Goal: Task Accomplishment & Management: Manage account settings

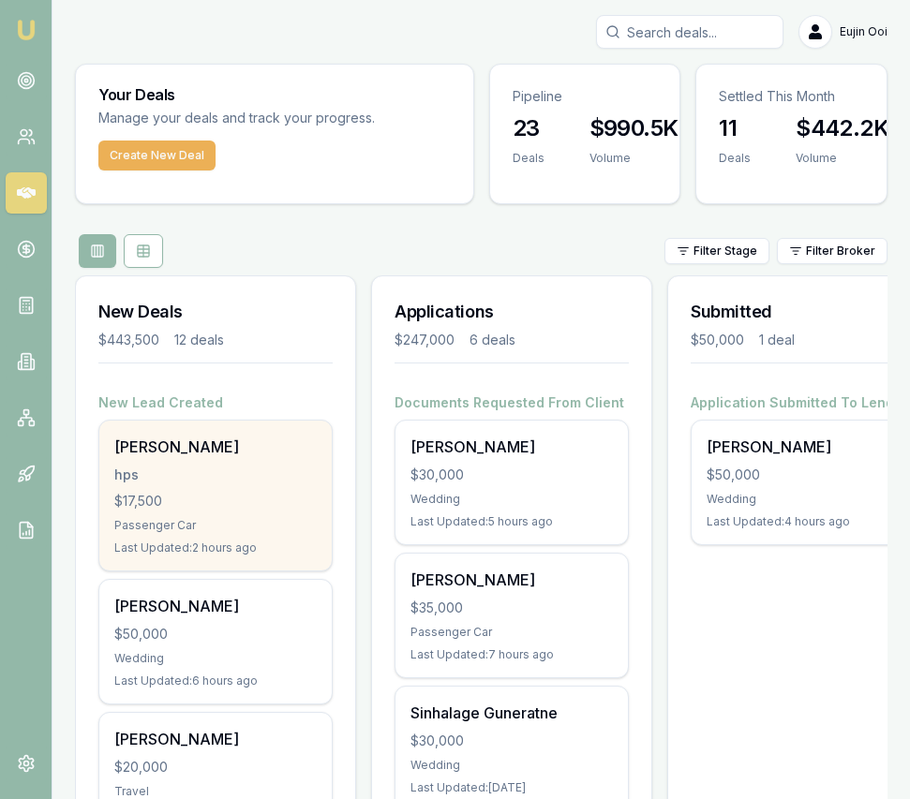
scroll to position [16, 0]
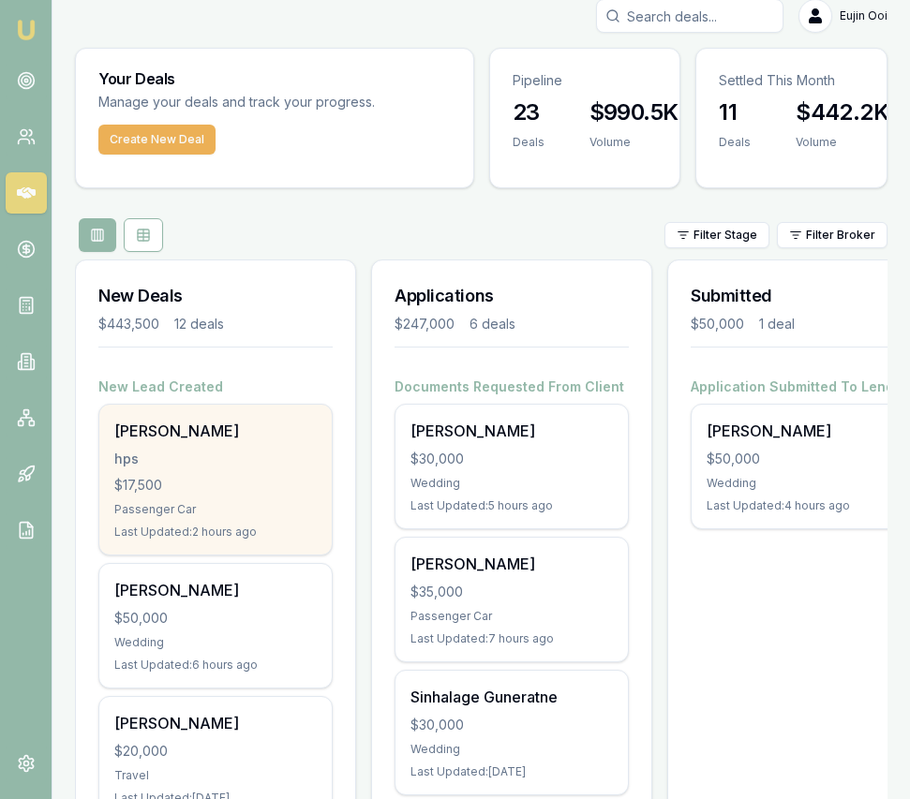
click at [185, 479] on div "$17,500" at bounding box center [215, 485] width 202 height 19
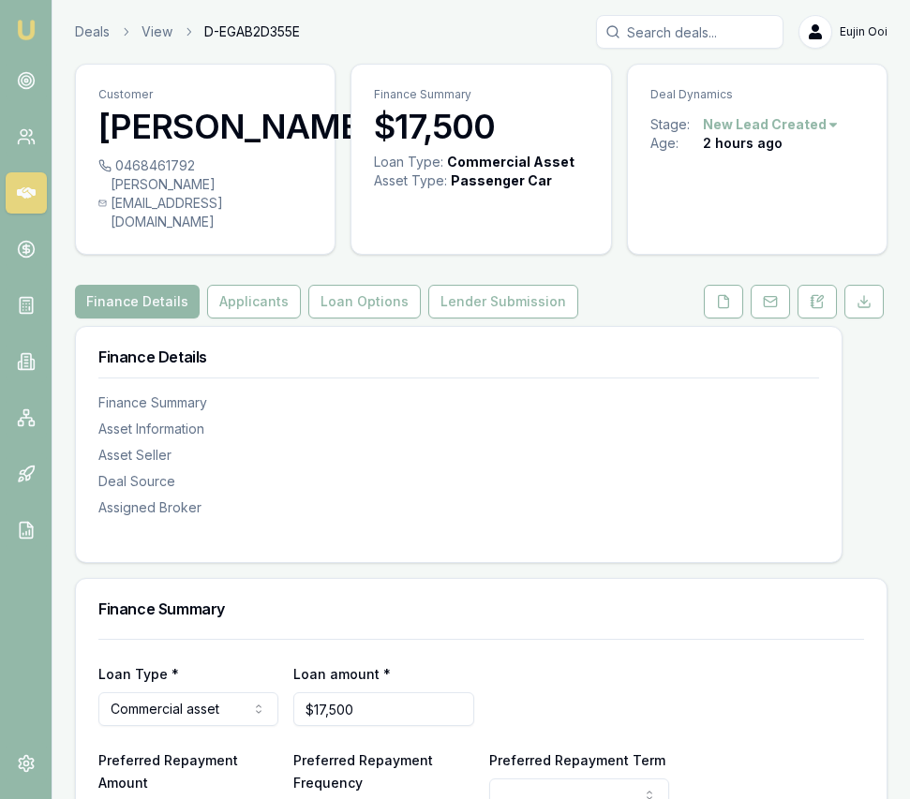
click at [809, 124] on html "Emu Broker Deals View D-EGAB2D355E Eujin Ooi Toggle Menu Customer HARVEY HAYS 0…" at bounding box center [455, 399] width 910 height 799
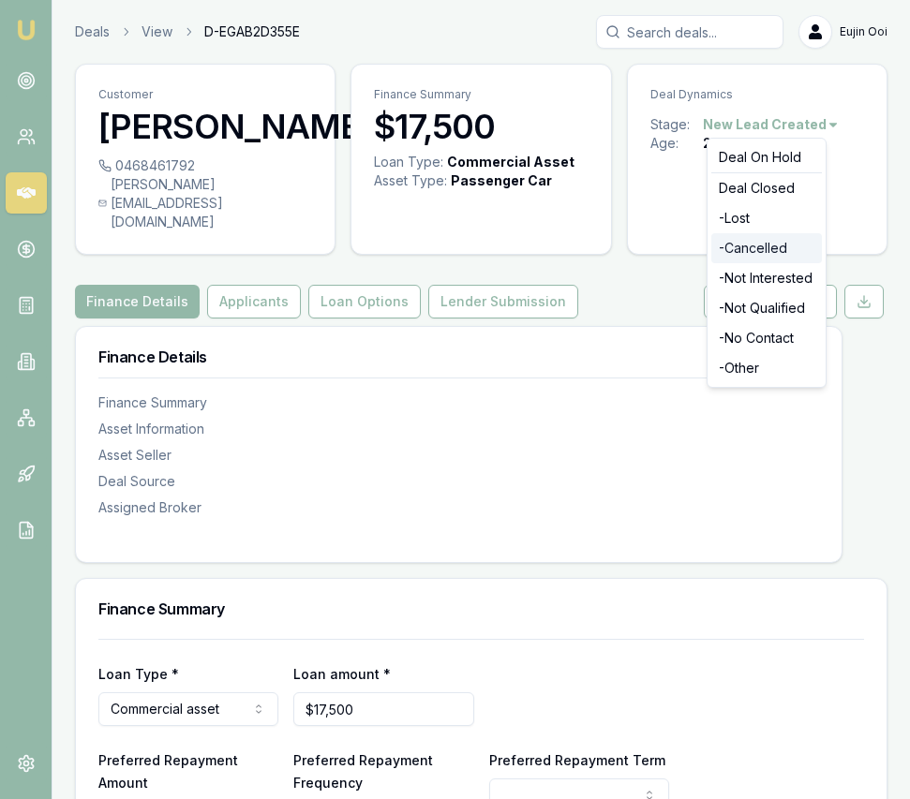
click at [769, 243] on div "- Cancelled" at bounding box center [766, 248] width 111 height 30
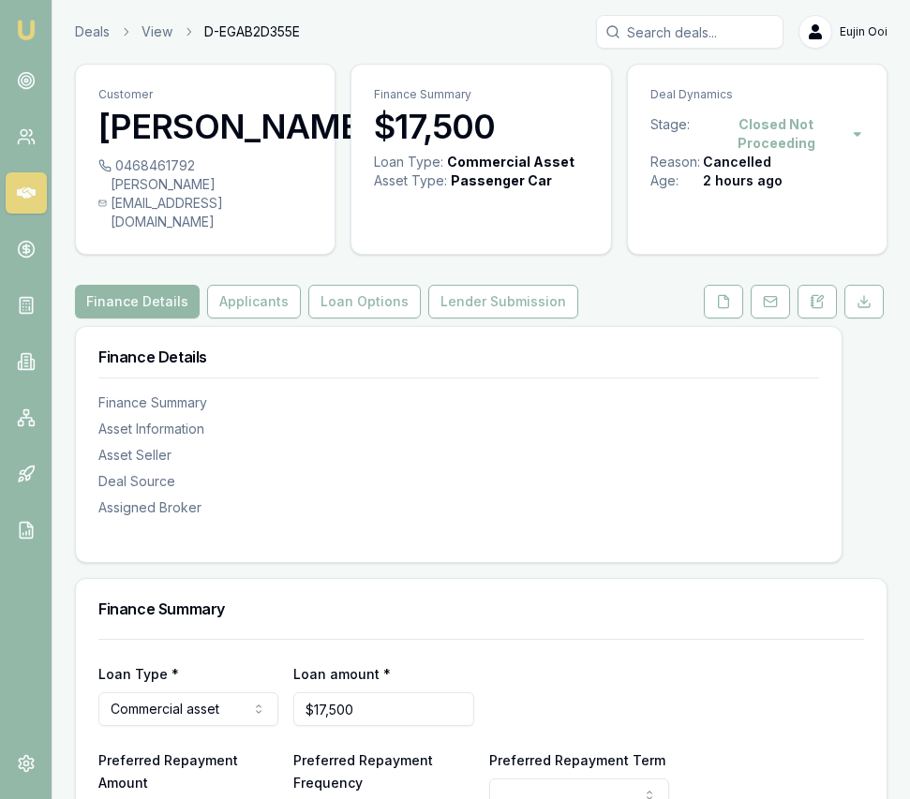
click at [7, 6] on nav "Emu Broker" at bounding box center [26, 283] width 52 height 566
drag, startPoint x: 26, startPoint y: 22, endPoint x: 65, endPoint y: 8, distance: 40.9
click at [26, 22] on img at bounding box center [26, 30] width 22 height 22
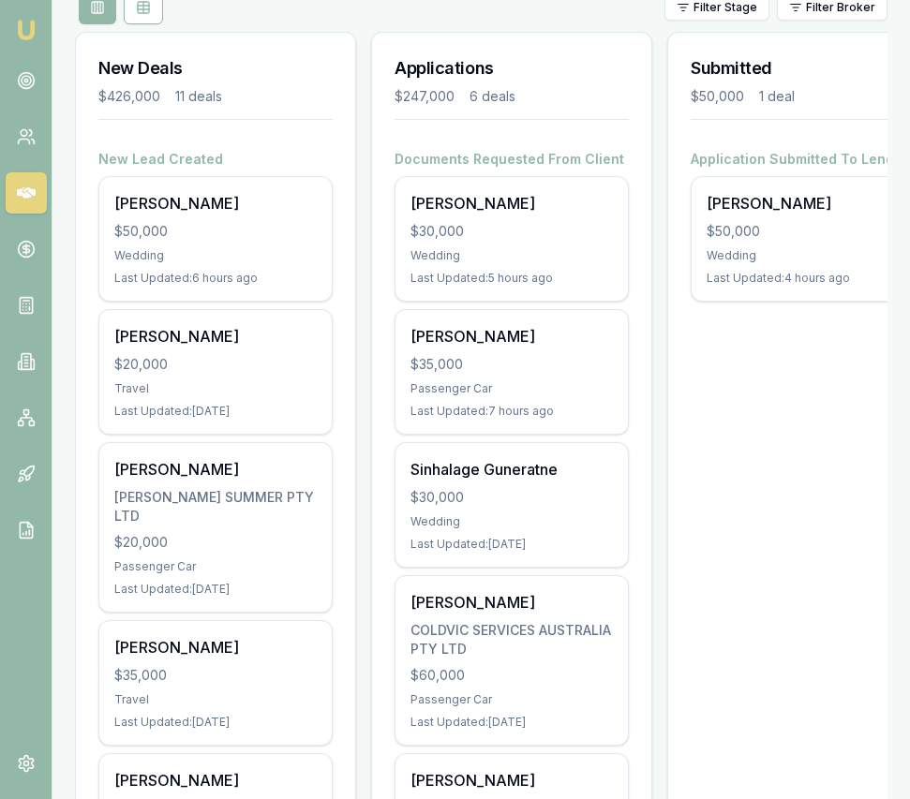
scroll to position [275, 0]
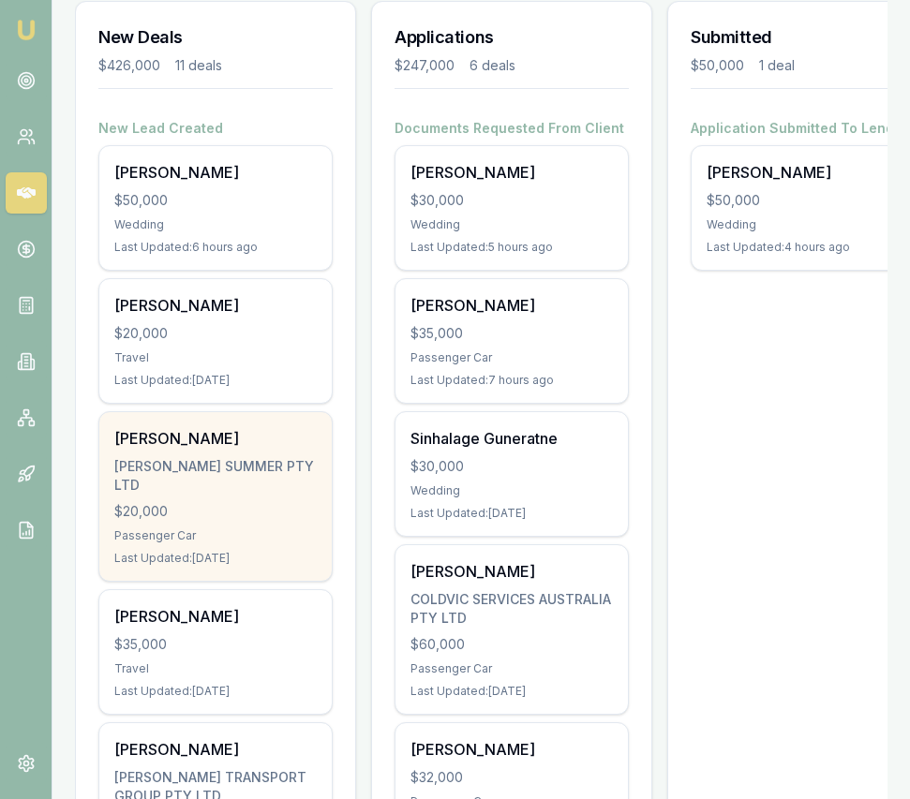
click at [256, 455] on div "HARVEY HAYS HARVEY PEYTON SUMMER PTY LTD $20,000 Passenger Car Last Updated: 2 …" at bounding box center [215, 496] width 232 height 169
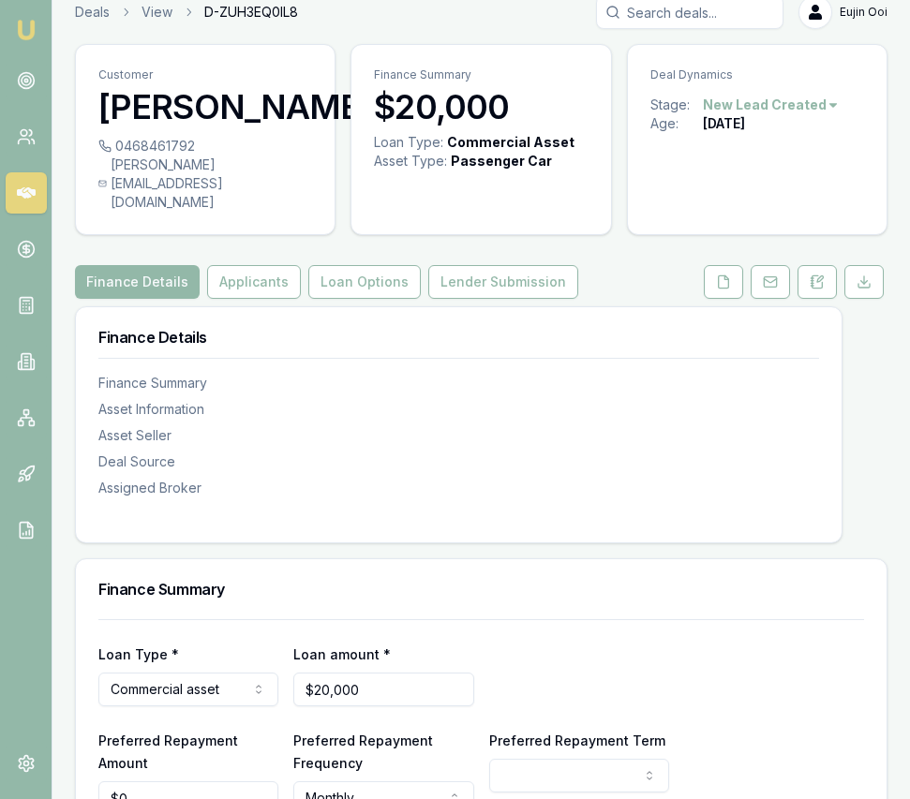
scroll to position [22, 0]
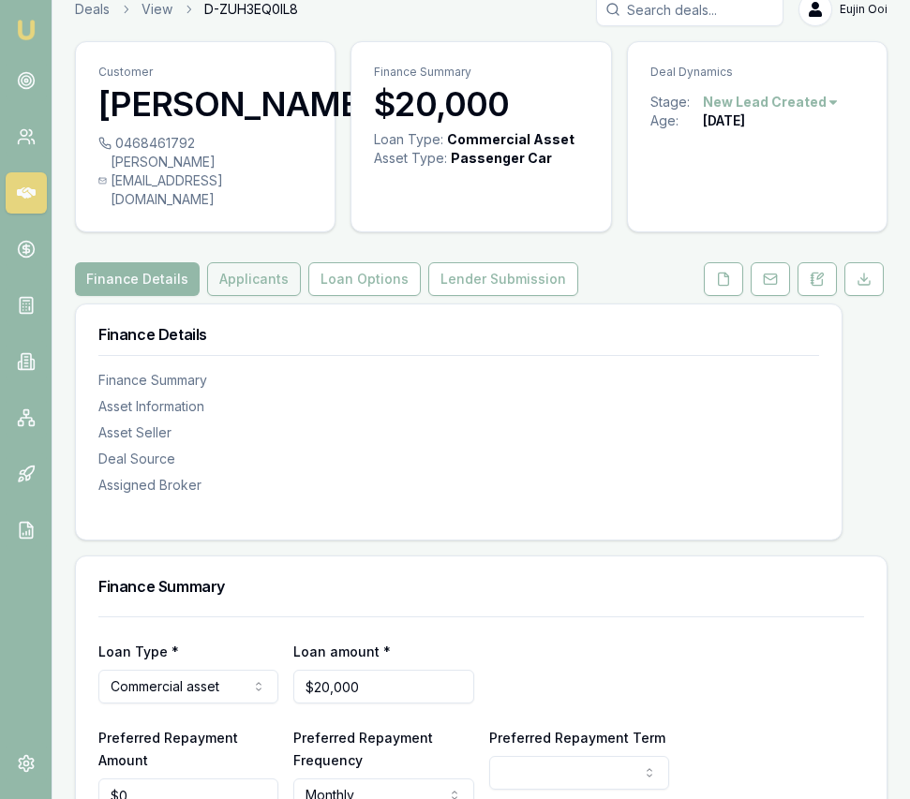
click at [283, 275] on button "Applicants" at bounding box center [254, 279] width 94 height 34
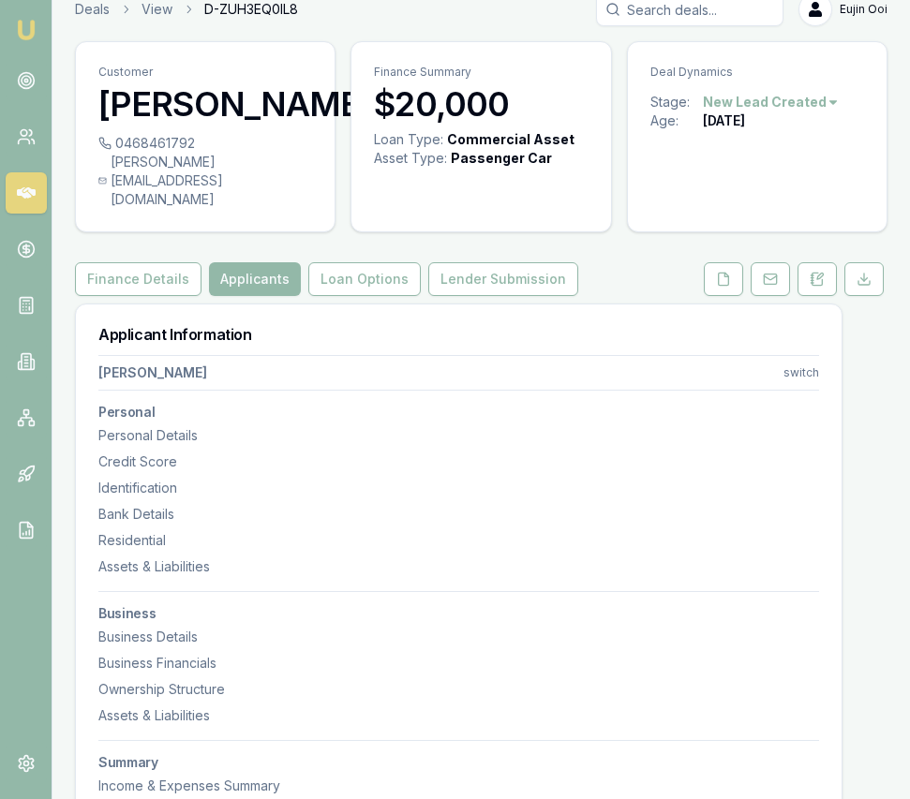
click at [13, 24] on link "Emu Broker" at bounding box center [26, 30] width 30 height 30
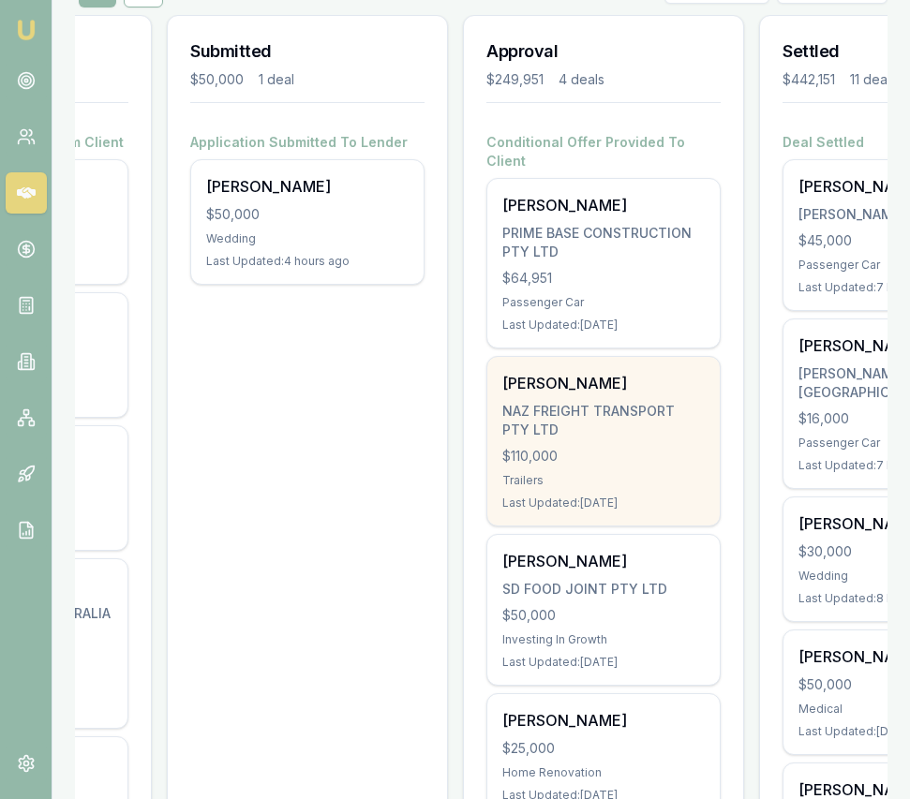
scroll to position [0, 497]
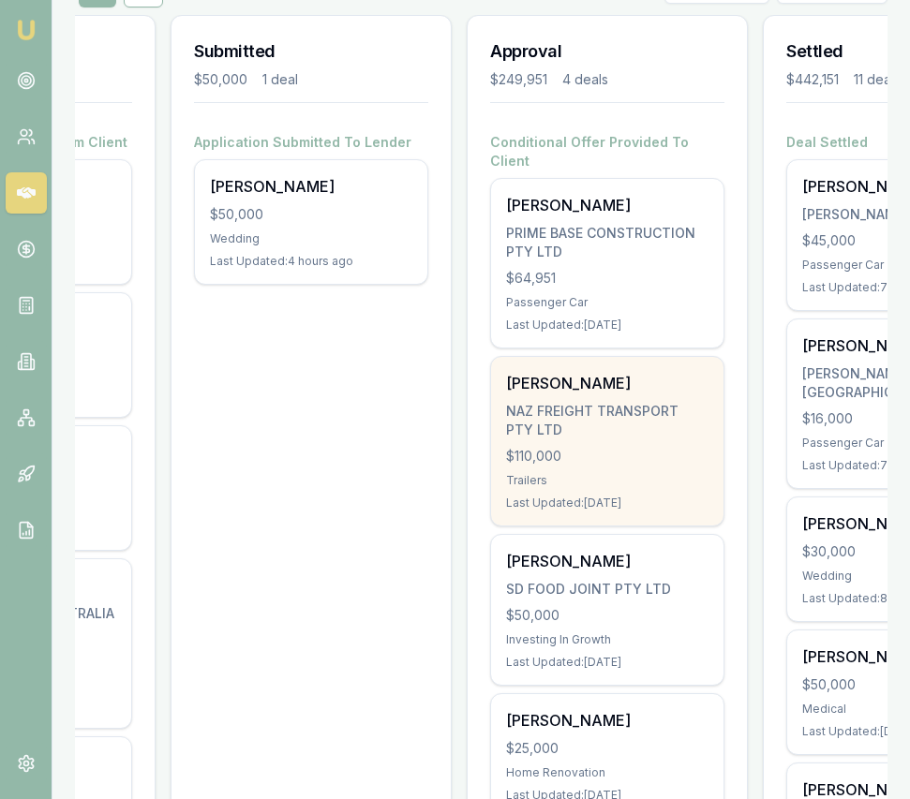
click at [632, 415] on div "NAZ FREIGHT TRANSPORT PTY LTD" at bounding box center [607, 420] width 202 height 37
click at [0, 0] on div "Emu Broker Eujin Ooi Toggle Menu Your Deals Manage your deals and track your pr…" at bounding box center [455, 772] width 910 height 2064
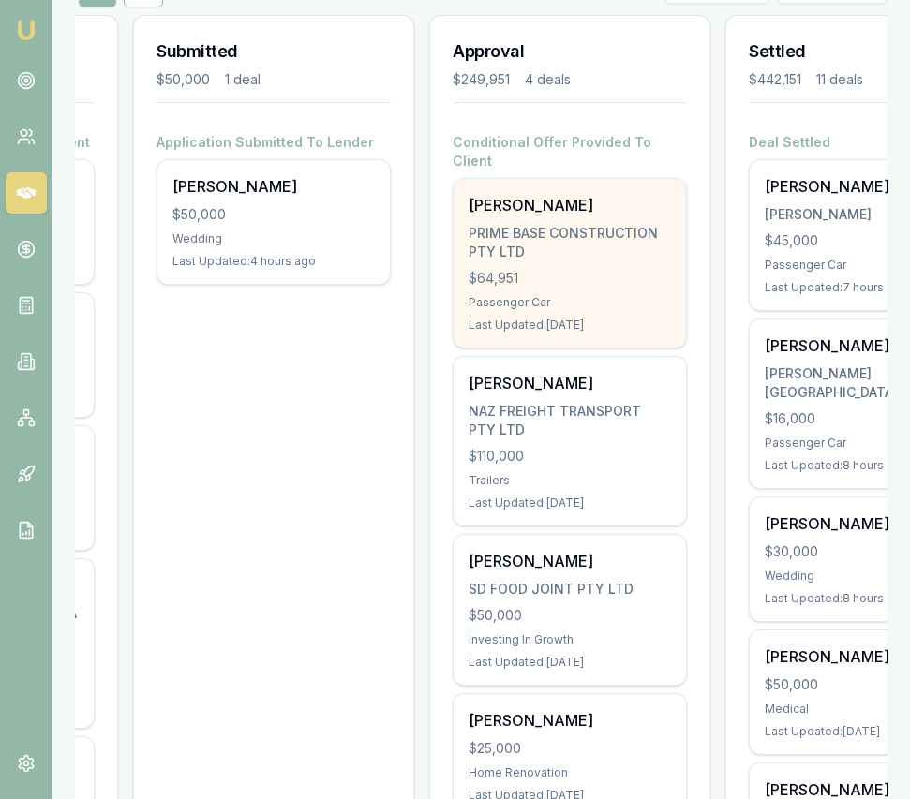
scroll to position [0, 653]
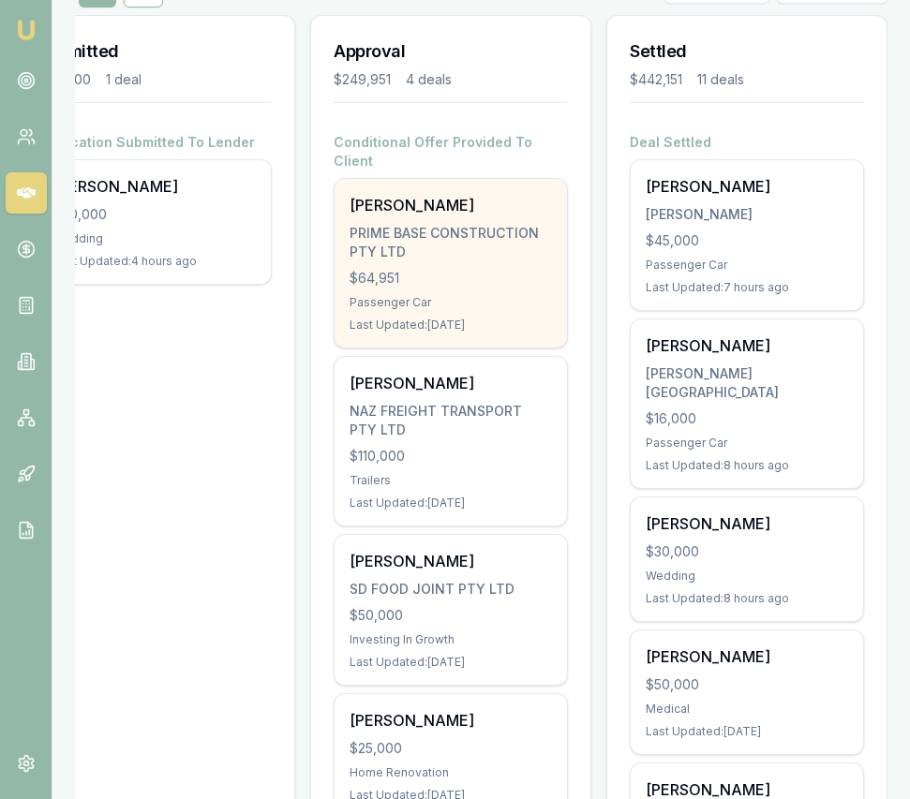
click at [439, 269] on div "$64,951" at bounding box center [451, 278] width 202 height 19
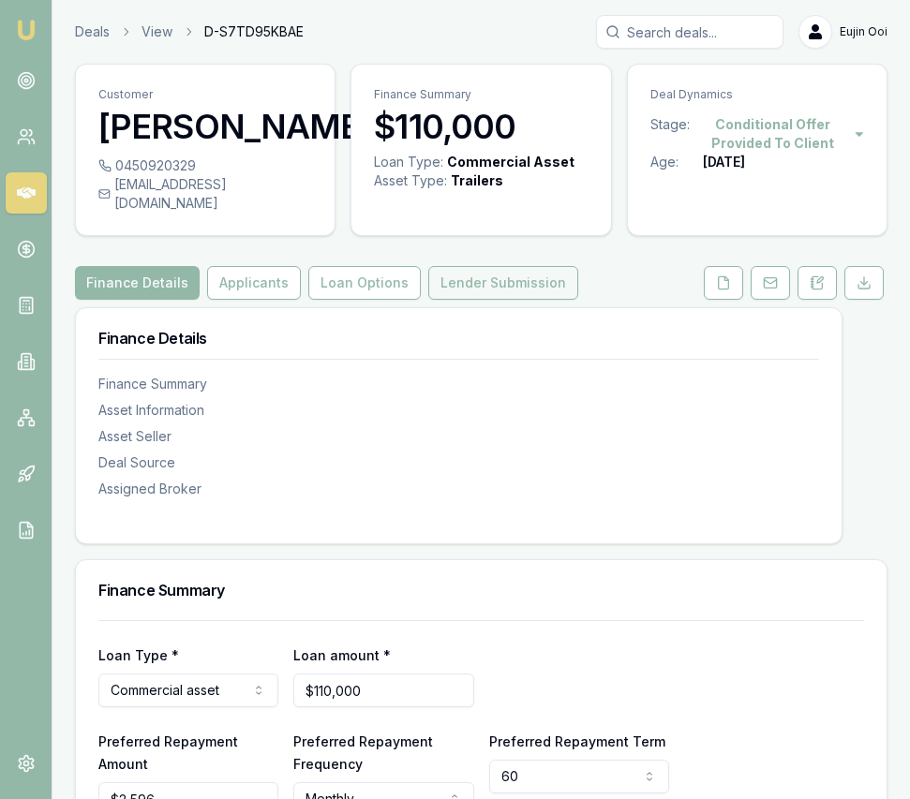
click at [518, 300] on button "Lender Submission" at bounding box center [503, 283] width 150 height 34
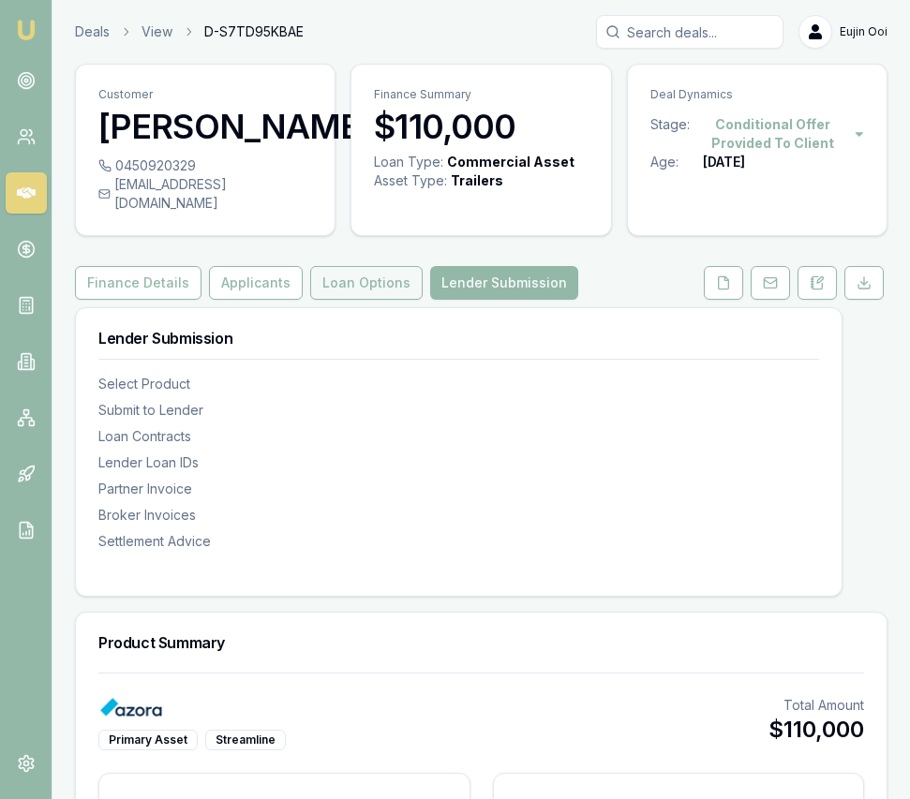
click at [349, 294] on button "Loan Options" at bounding box center [366, 283] width 112 height 34
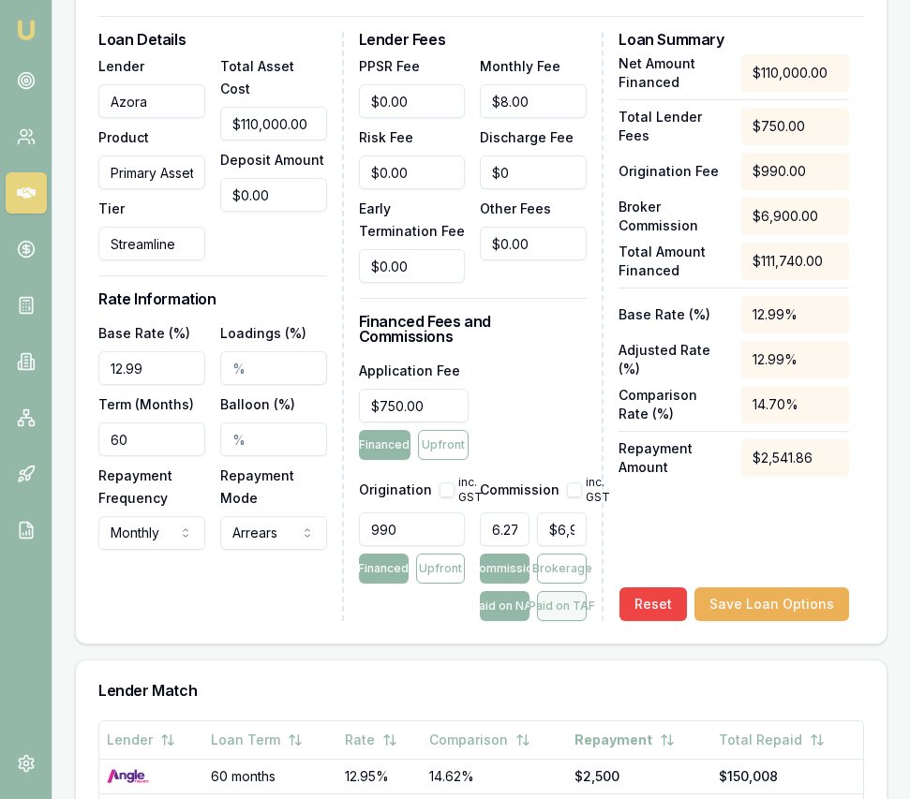
scroll to position [751, 0]
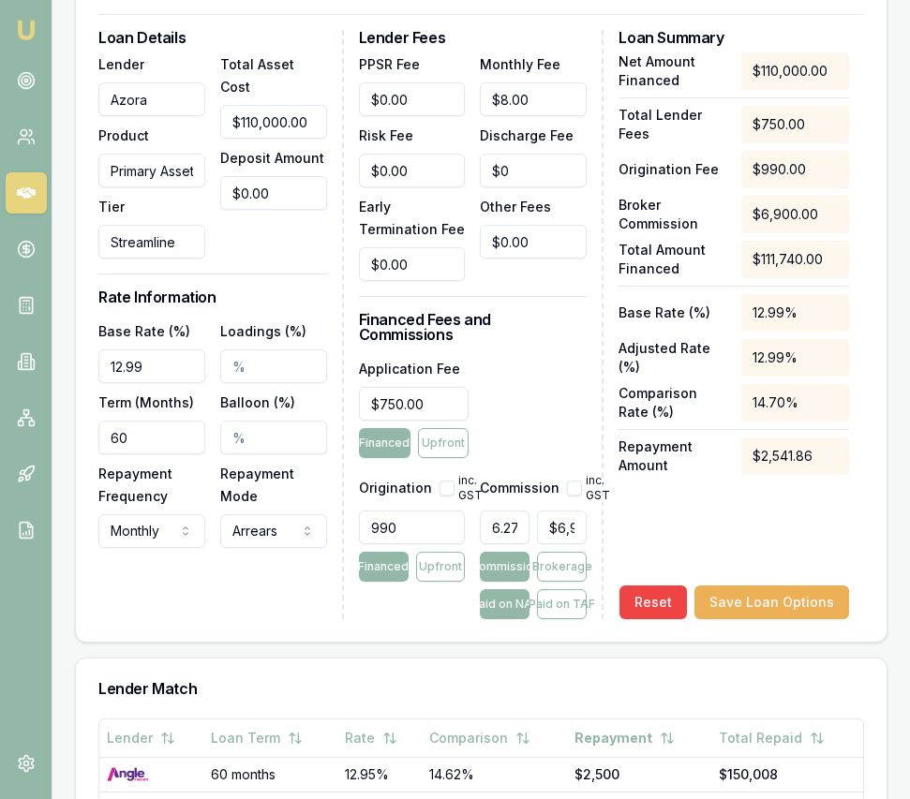
type input "6899"
click at [538, 528] on input "6899" at bounding box center [562, 528] width 50 height 34
type input "0.007272727272727273"
type input "8"
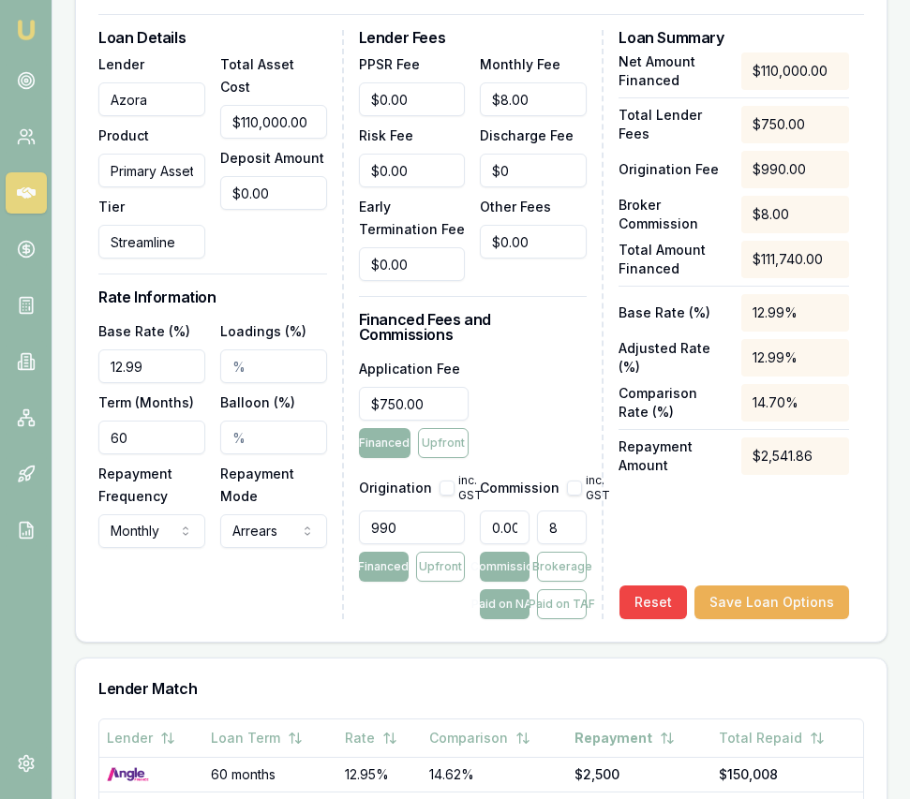
type input "0.08"
type input "88"
type input "0.8"
type input "880"
type input "8"
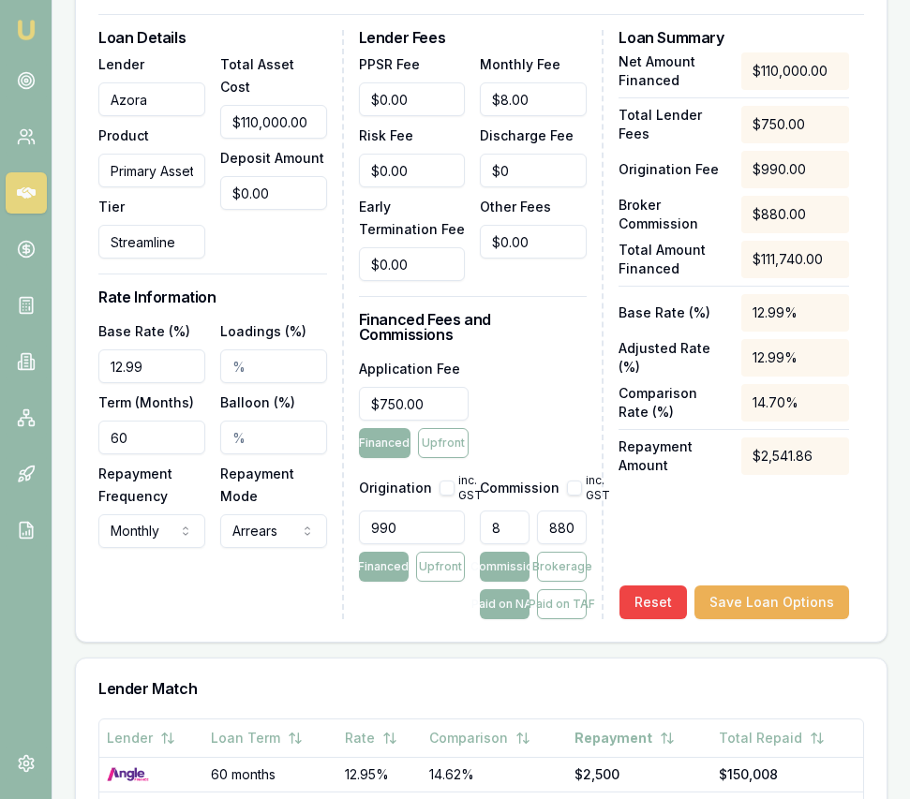
scroll to position [0, 7]
type input "$8,800.00"
click at [433, 539] on input "990" at bounding box center [412, 528] width 107 height 34
type input "990.00"
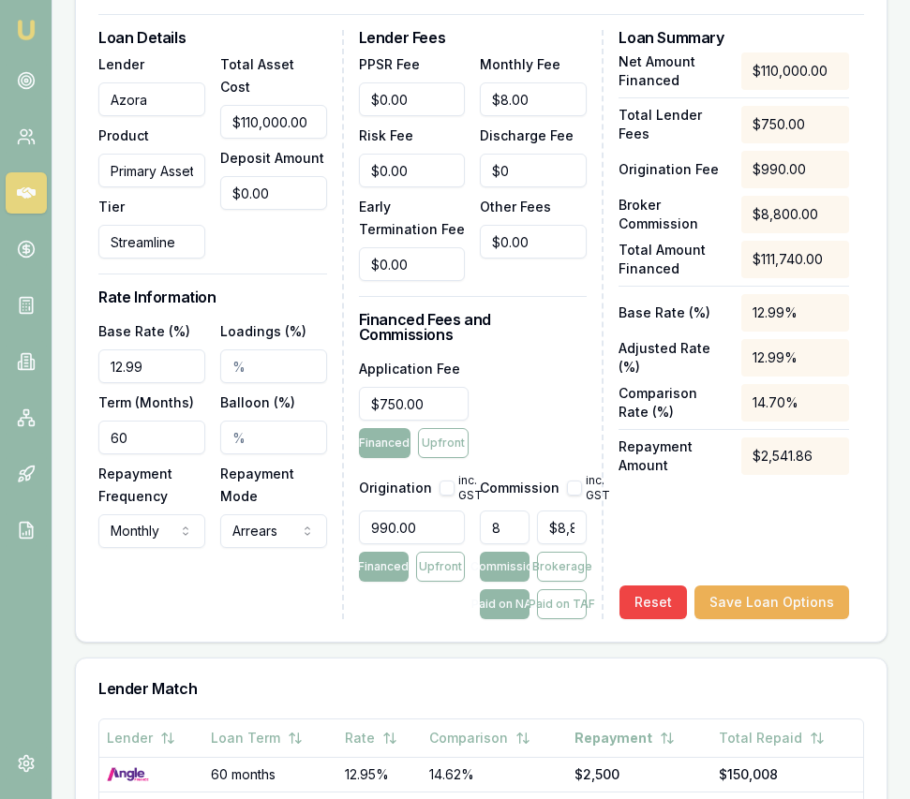
click at [534, 415] on div "Application Fee $750.00 Financed Upfront" at bounding box center [473, 407] width 229 height 101
drag, startPoint x: 125, startPoint y: 388, endPoint x: 186, endPoint y: 371, distance: 64.1
click at [125, 383] on input "12.99" at bounding box center [151, 367] width 107 height 34
type input "14.99%"
click at [327, 427] on div "Loan Details Lender Azora Product Primary Asset Tier Streamline Total Asset Cos…" at bounding box center [220, 324] width 245 height 589
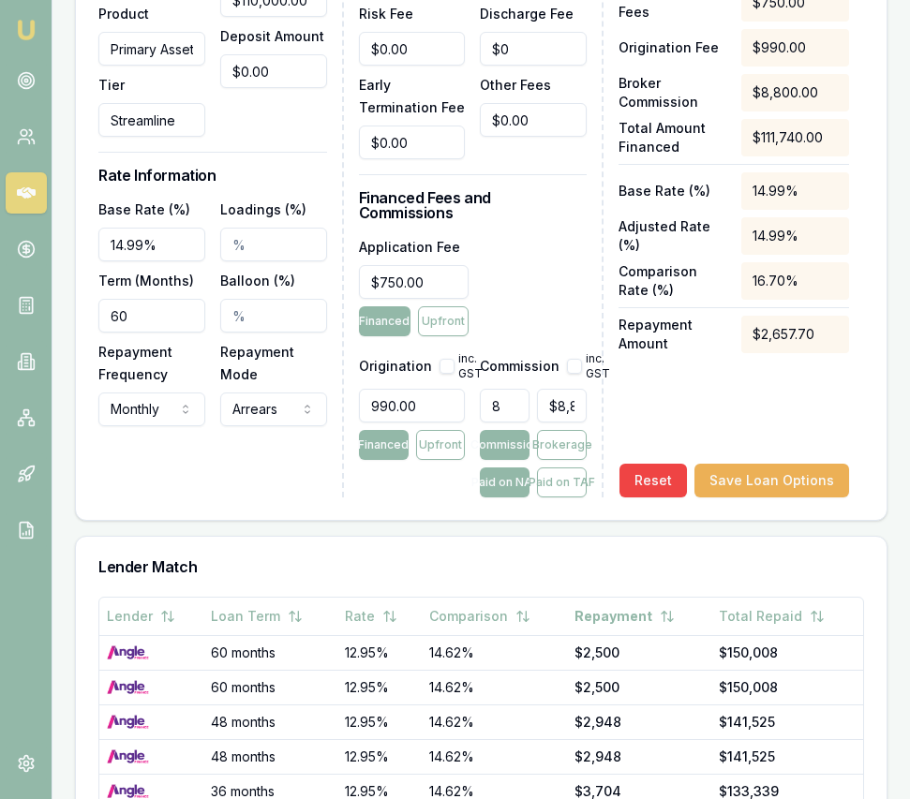
scroll to position [873, 0]
click at [742, 503] on div "Loan Details Lender Azora Product Primary Asset Tier Streamline Total Asset Cos…" at bounding box center [481, 206] width 811 height 628
click at [741, 495] on button "Save Loan Options" at bounding box center [771, 481] width 155 height 34
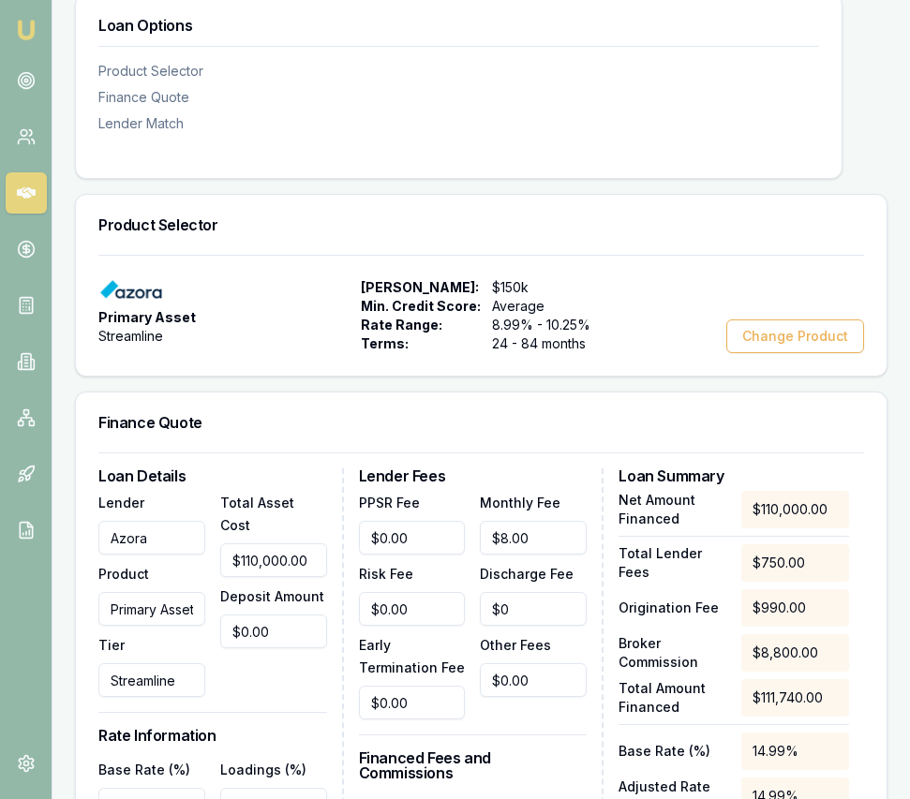
scroll to position [0, 0]
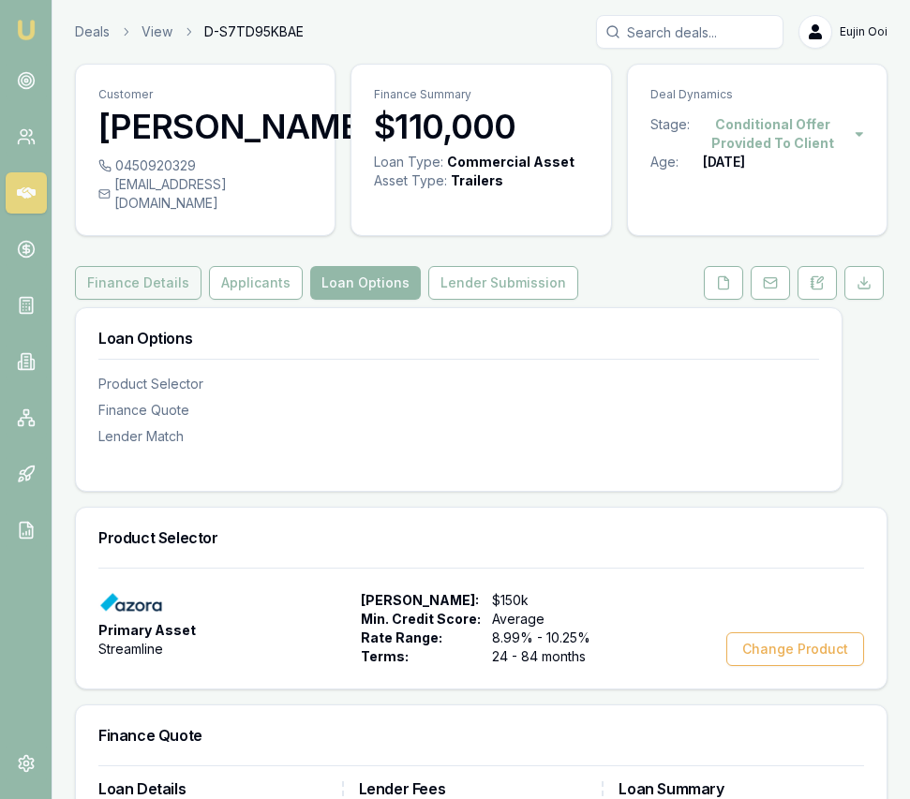
click at [156, 300] on button "Finance Details" at bounding box center [138, 283] width 126 height 34
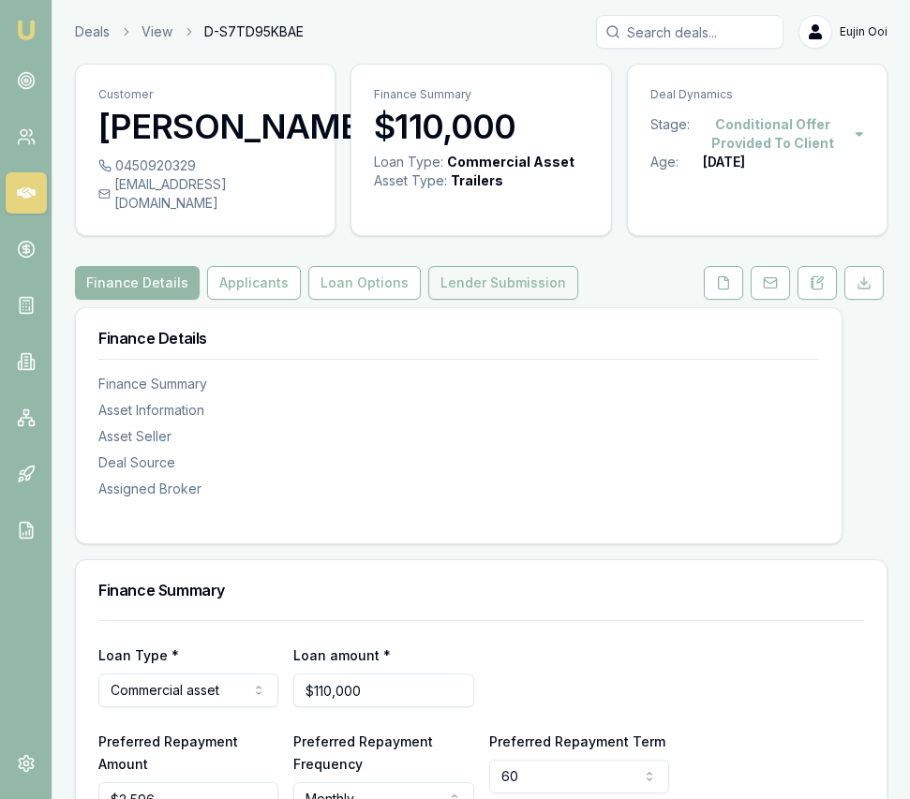
click at [549, 300] on button "Lender Submission" at bounding box center [503, 283] width 150 height 34
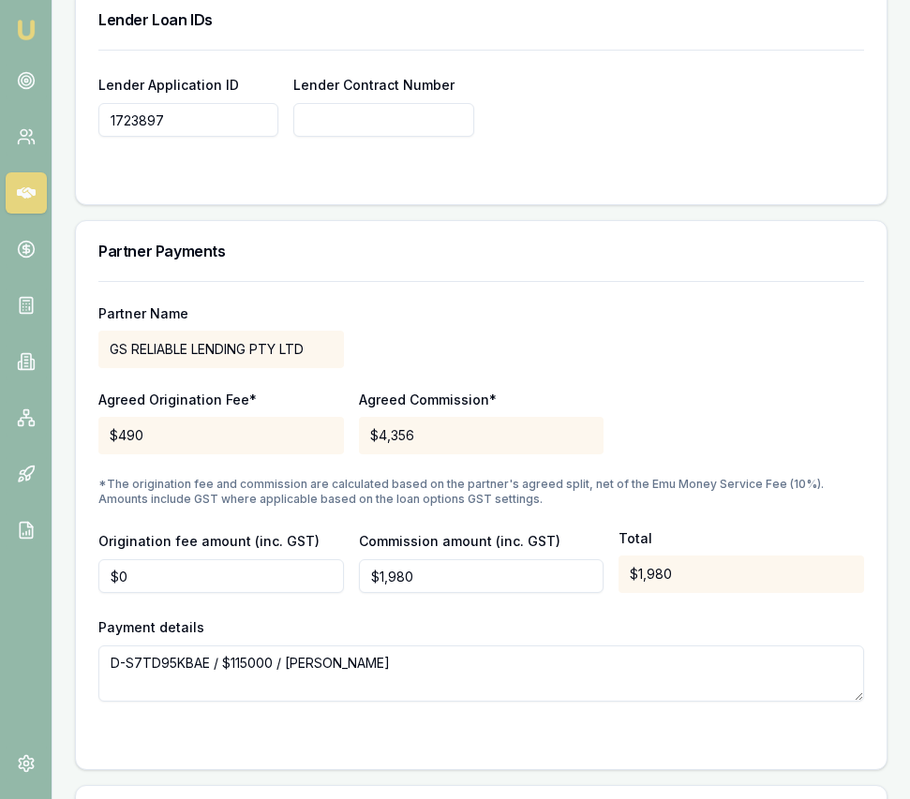
scroll to position [1730, 0]
click at [421, 591] on input "1980" at bounding box center [481, 575] width 245 height 34
type input "$5,480"
click at [517, 530] on div "Partner Name GS RELIABLE LENDING PTY LTD Agreed Origination Fee* $490 Agreed Co…" at bounding box center [481, 490] width 766 height 421
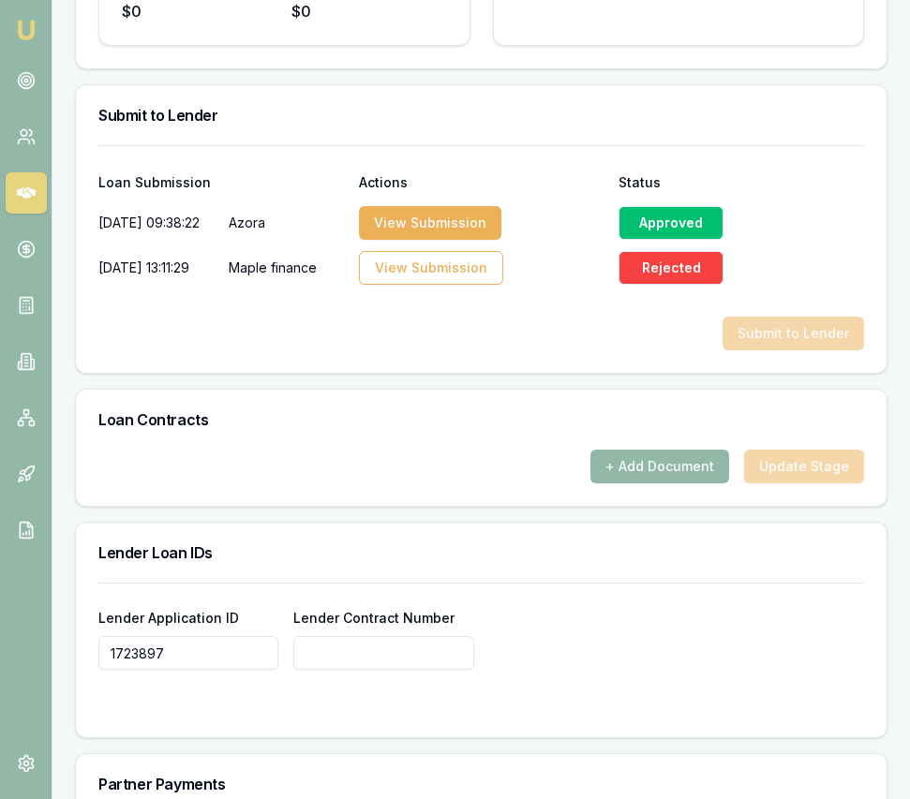
scroll to position [1165, 0]
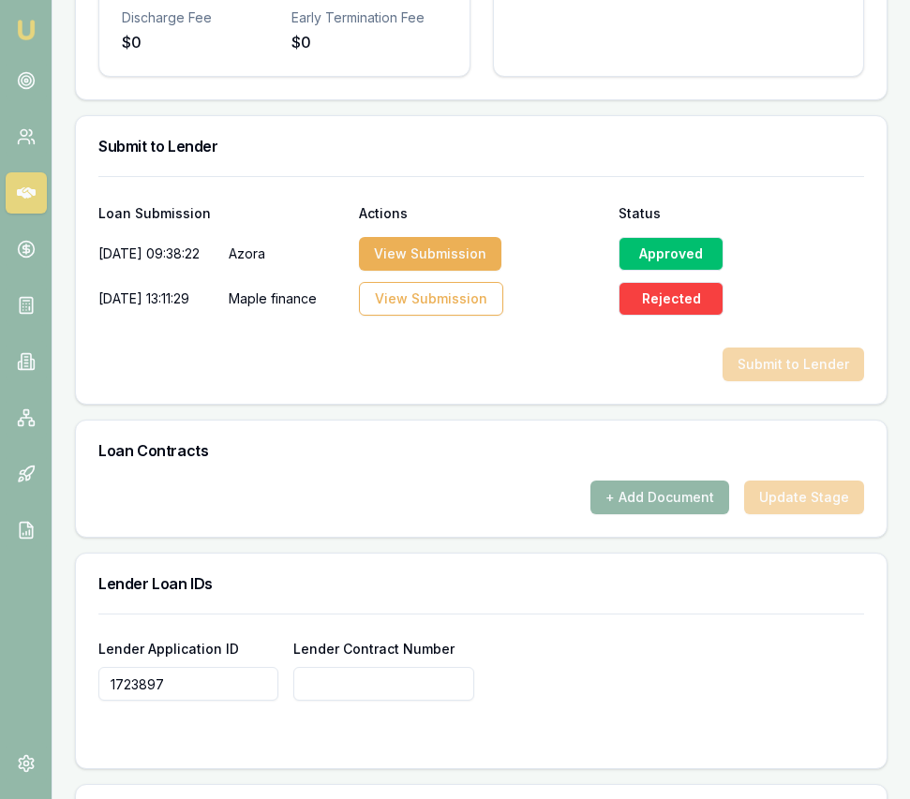
click at [187, 696] on input "1723897" at bounding box center [188, 684] width 180 height 34
click at [407, 693] on input "Lender Contract Number" at bounding box center [383, 684] width 180 height 34
paste input "1723897"
type input "1723897"
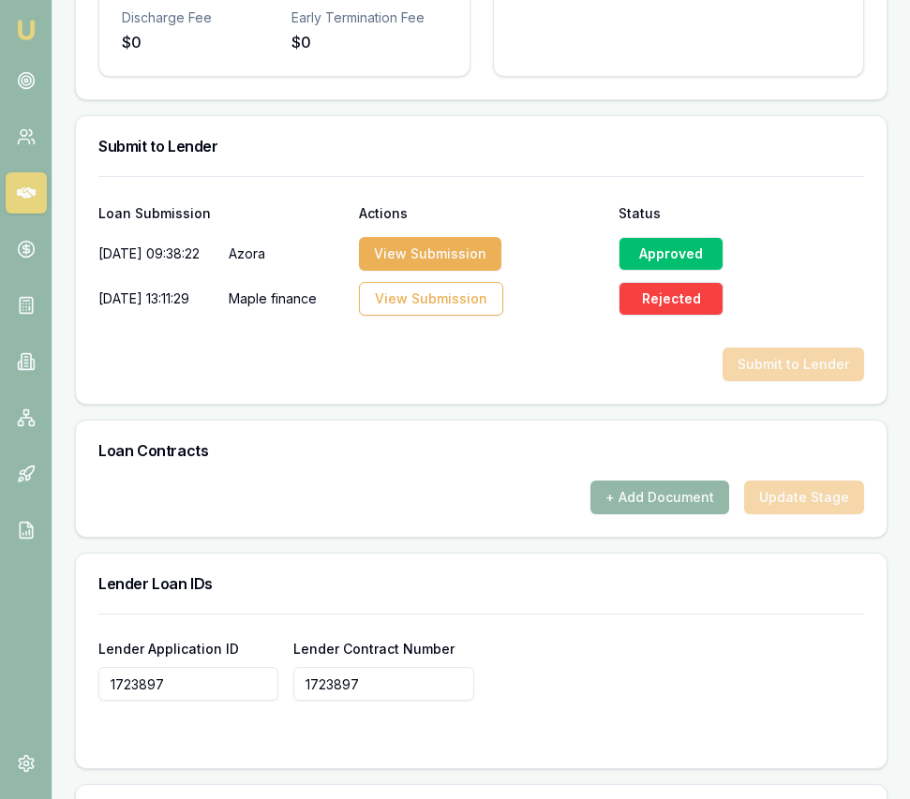
click at [400, 514] on div "+ Add Document Update Stage" at bounding box center [481, 498] width 766 height 34
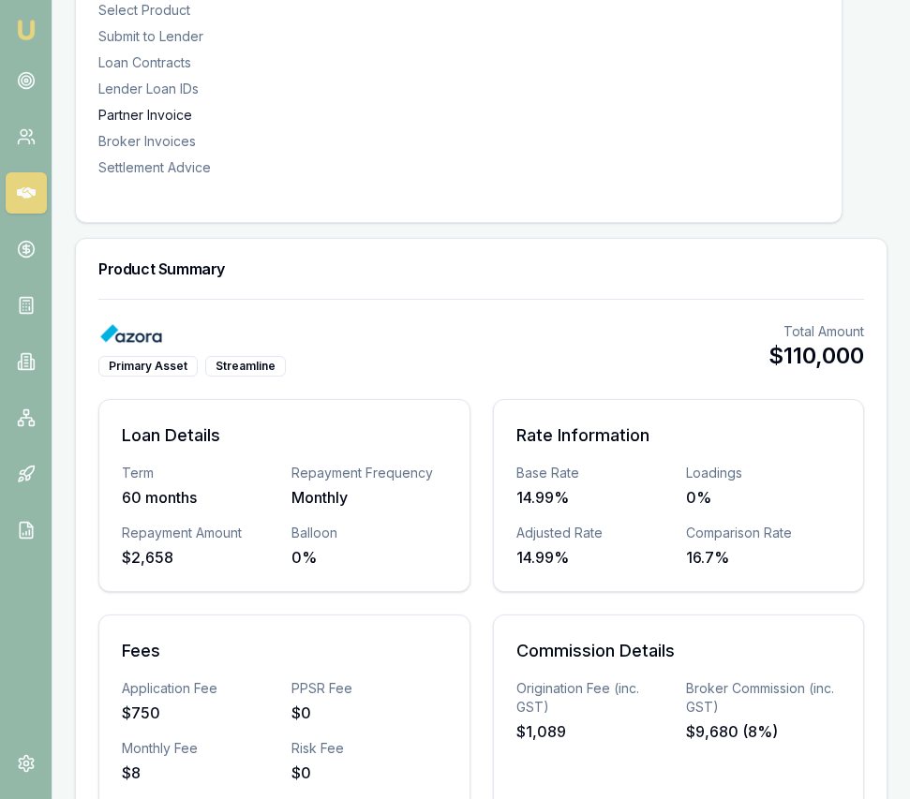
scroll to position [0, 0]
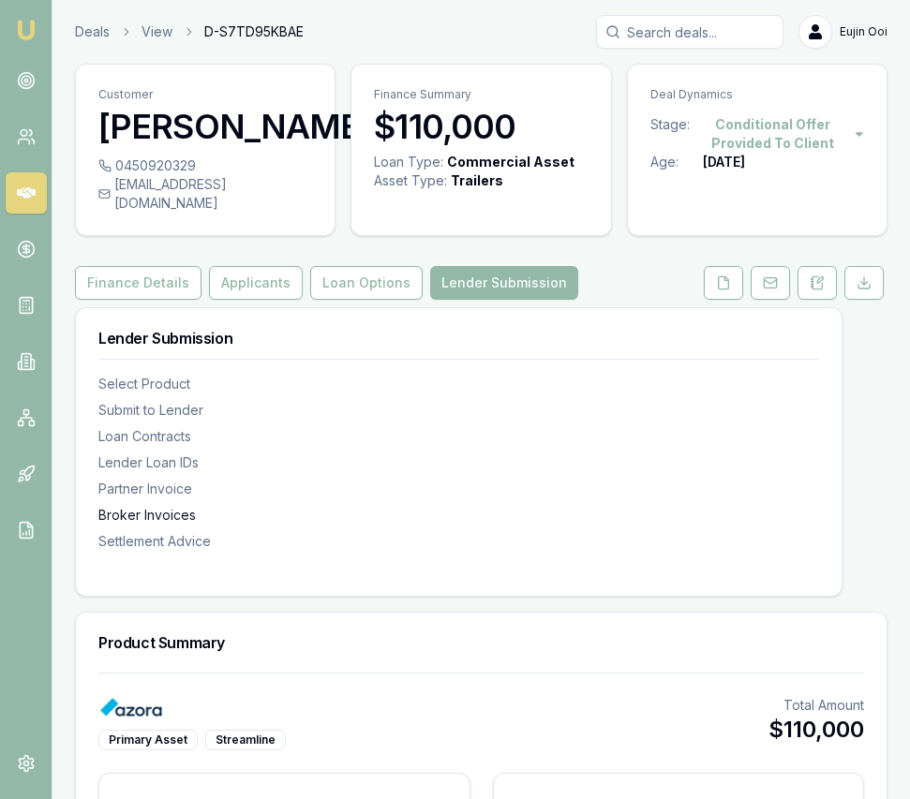
type input "1723897"
click at [170, 300] on button "Finance Details" at bounding box center [138, 283] width 126 height 34
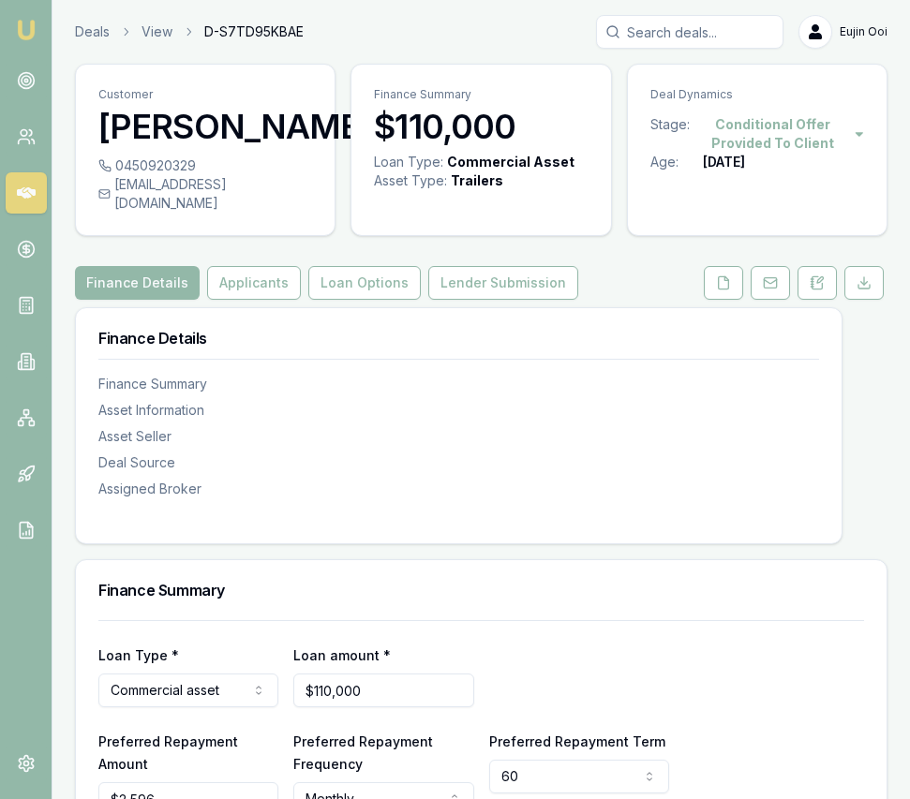
click at [482, 364] on div "Finance Details Finance Summary Asset Information Asset Seller Deal Source Assi…" at bounding box center [459, 414] width 766 height 213
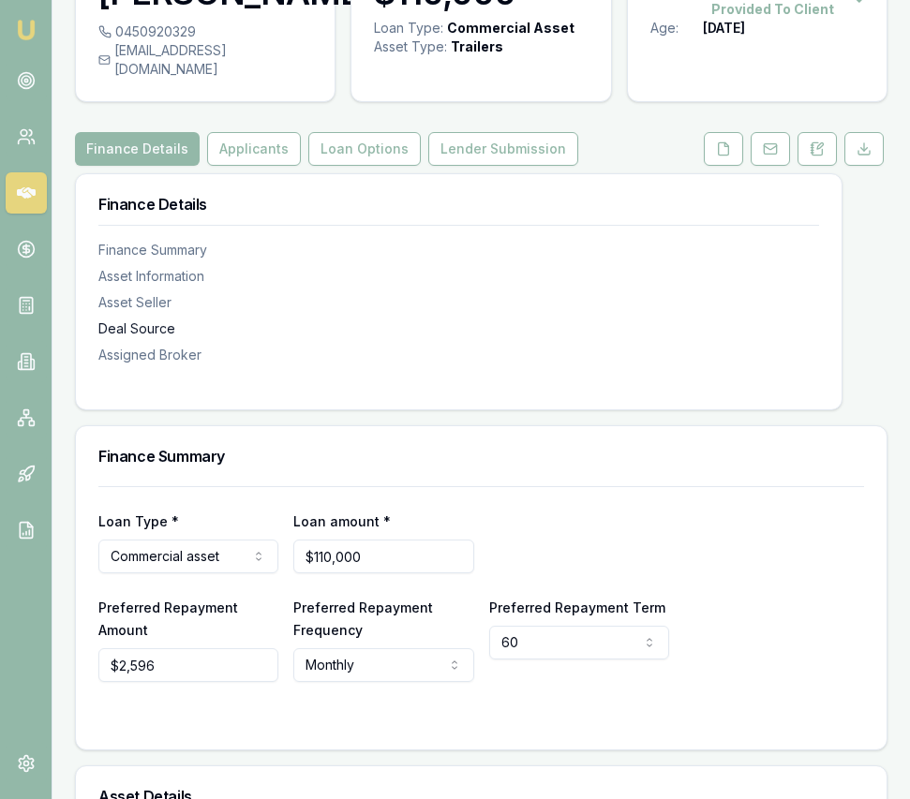
scroll to position [132, 0]
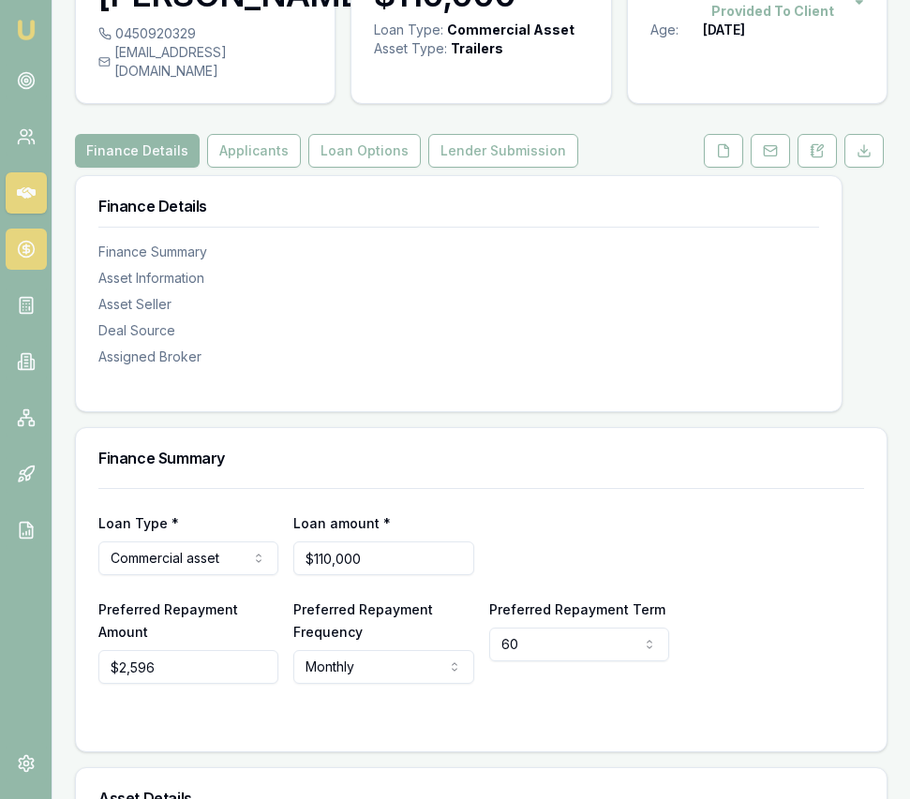
click at [29, 252] on icon at bounding box center [26, 249] width 19 height 19
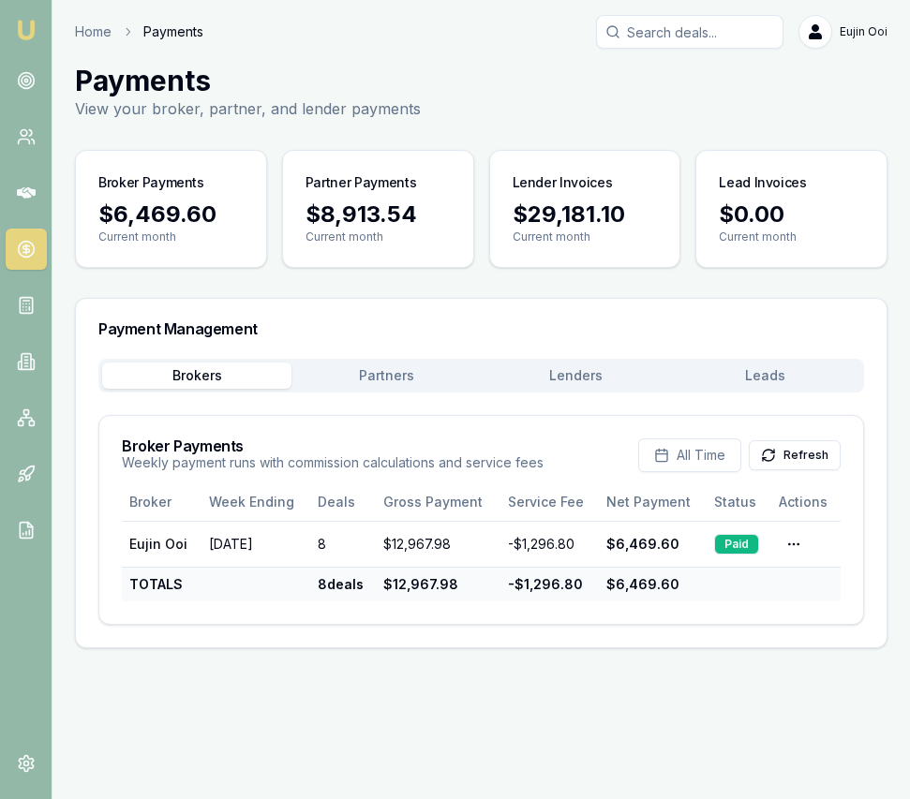
click at [391, 377] on button "Partners" at bounding box center [385, 376] width 189 height 26
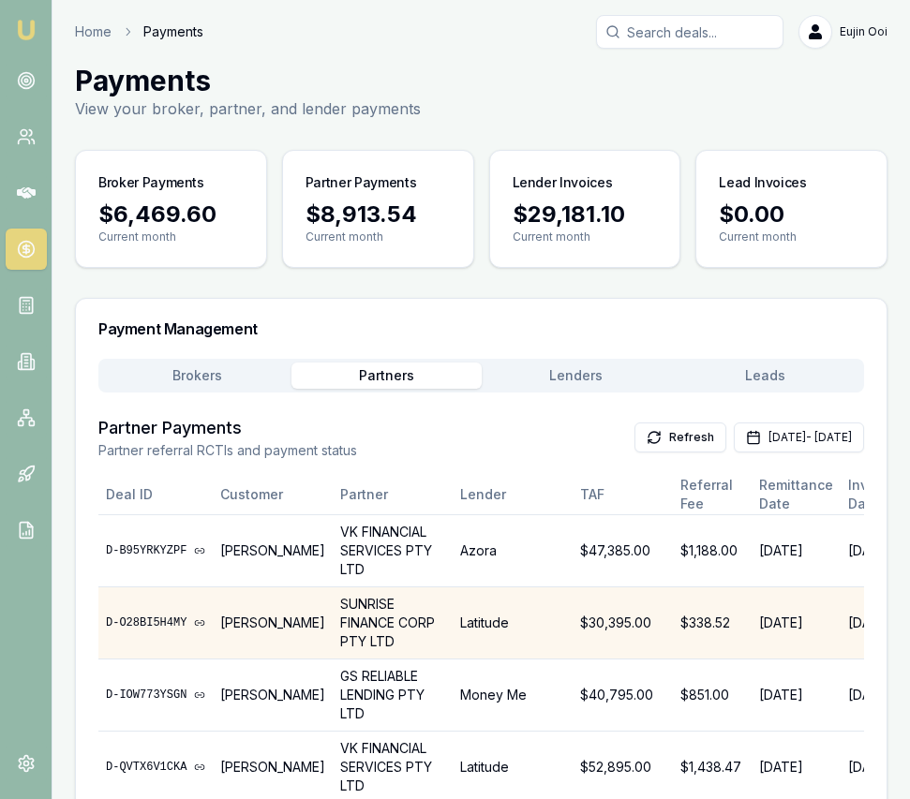
scroll to position [0, 130]
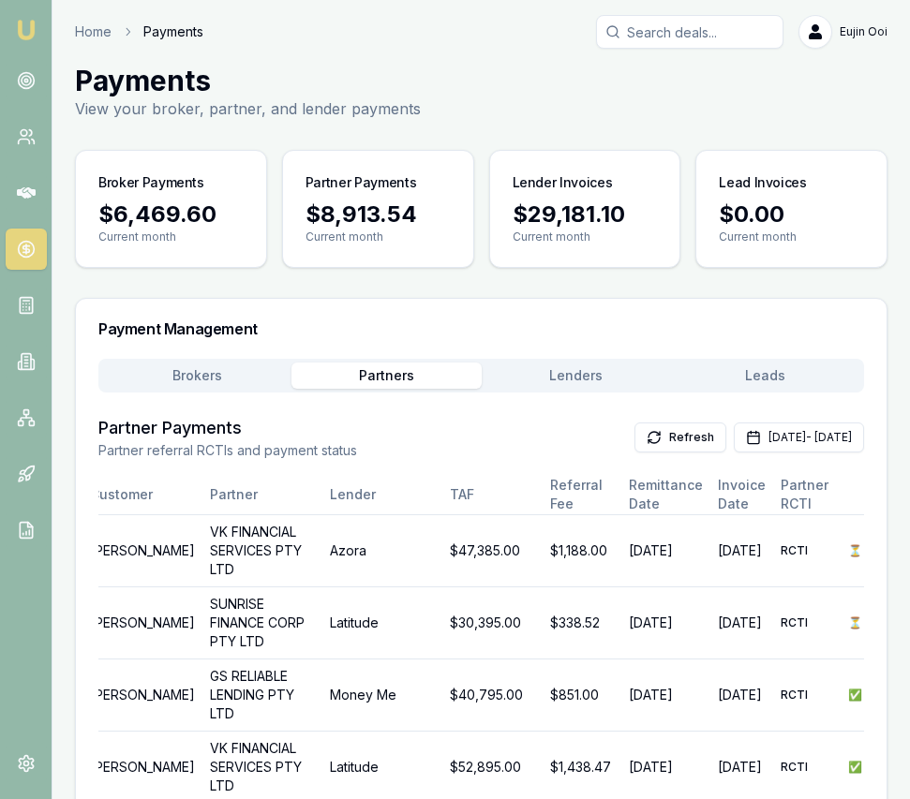
click at [578, 373] on button "Lenders" at bounding box center [576, 376] width 189 height 26
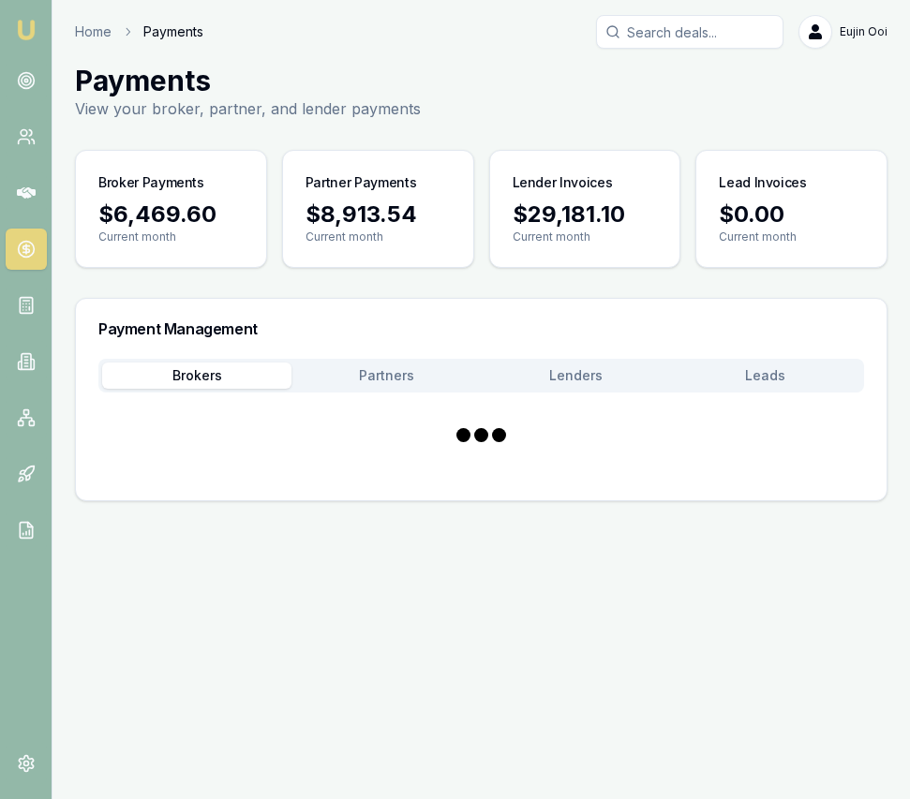
click at [219, 387] on button "Brokers" at bounding box center [196, 376] width 189 height 26
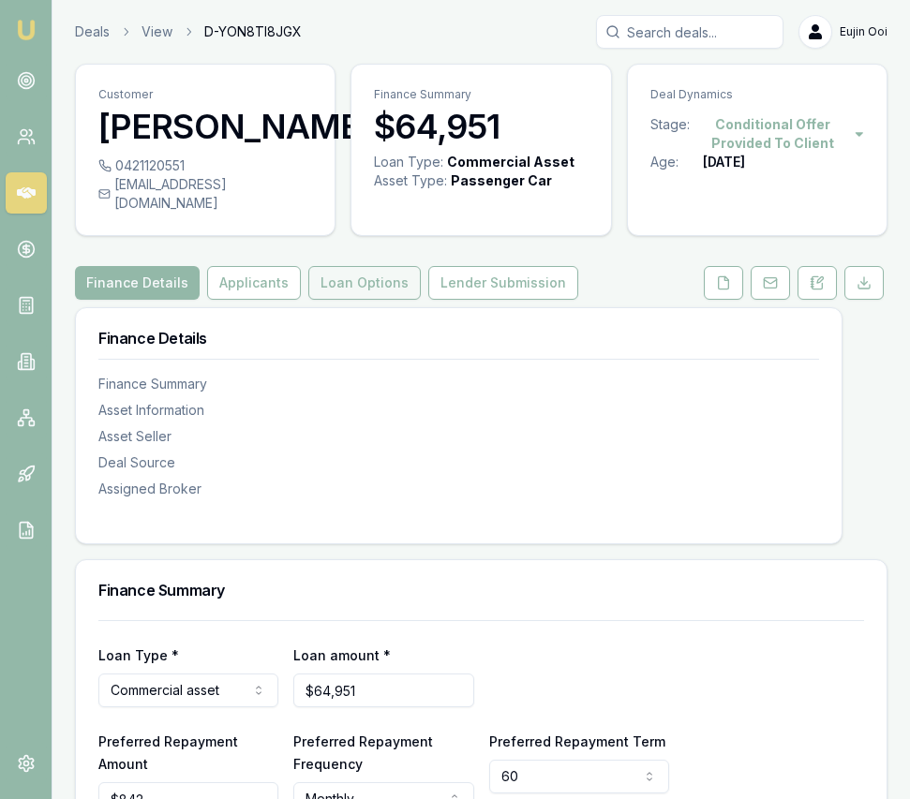
click at [350, 297] on button "Loan Options" at bounding box center [364, 283] width 112 height 34
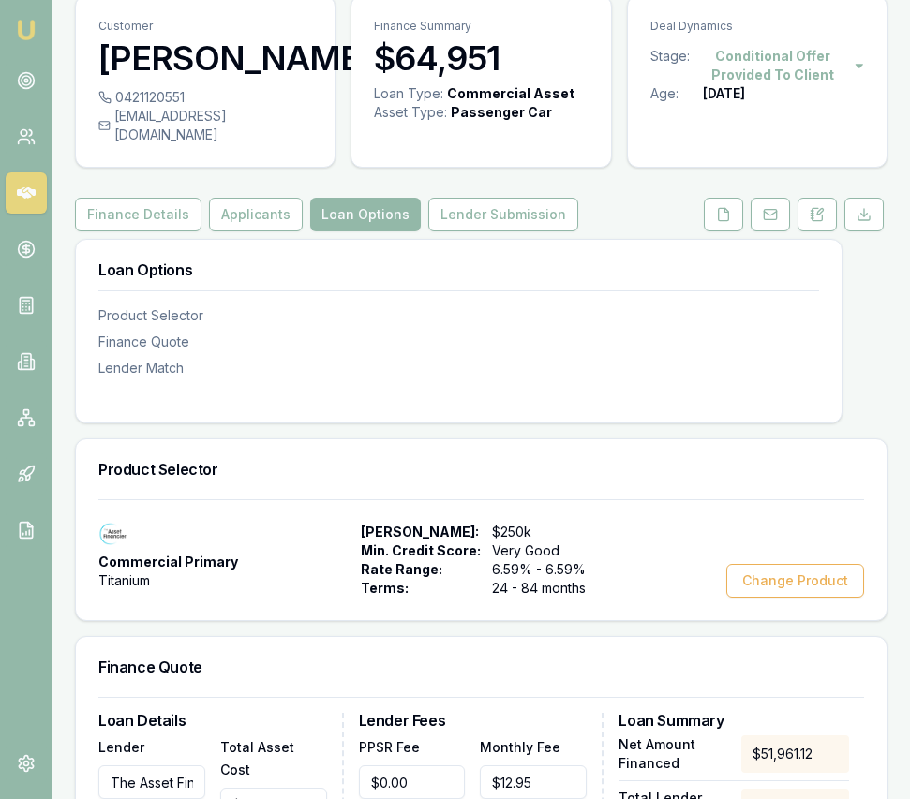
scroll to position [98, 0]
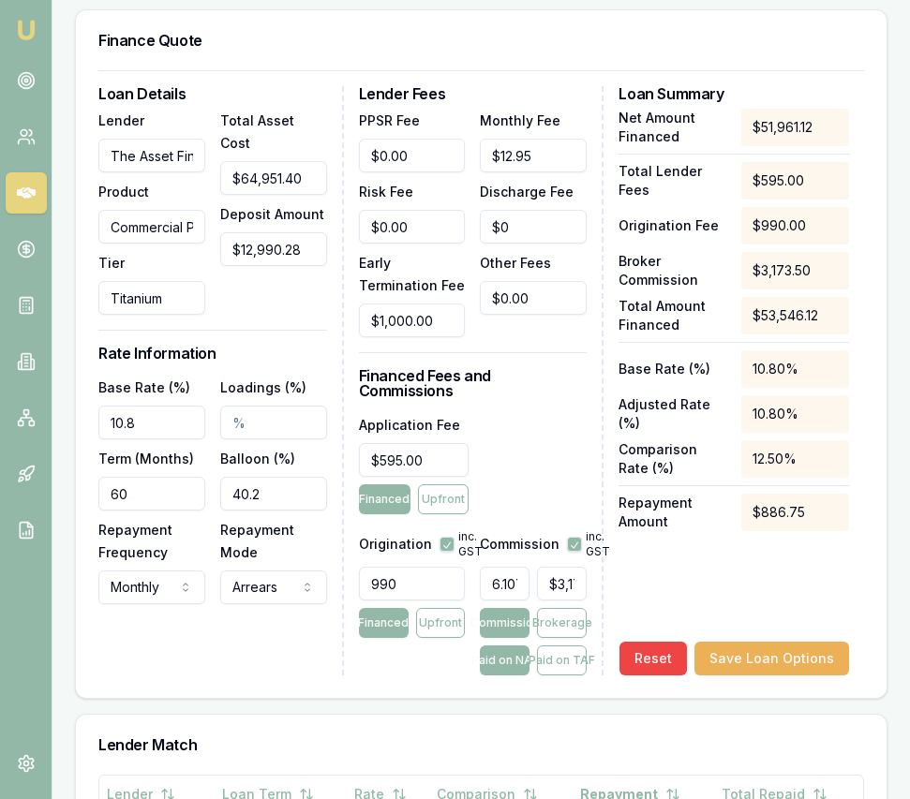
click at [269, 511] on input "40.2" at bounding box center [273, 494] width 107 height 34
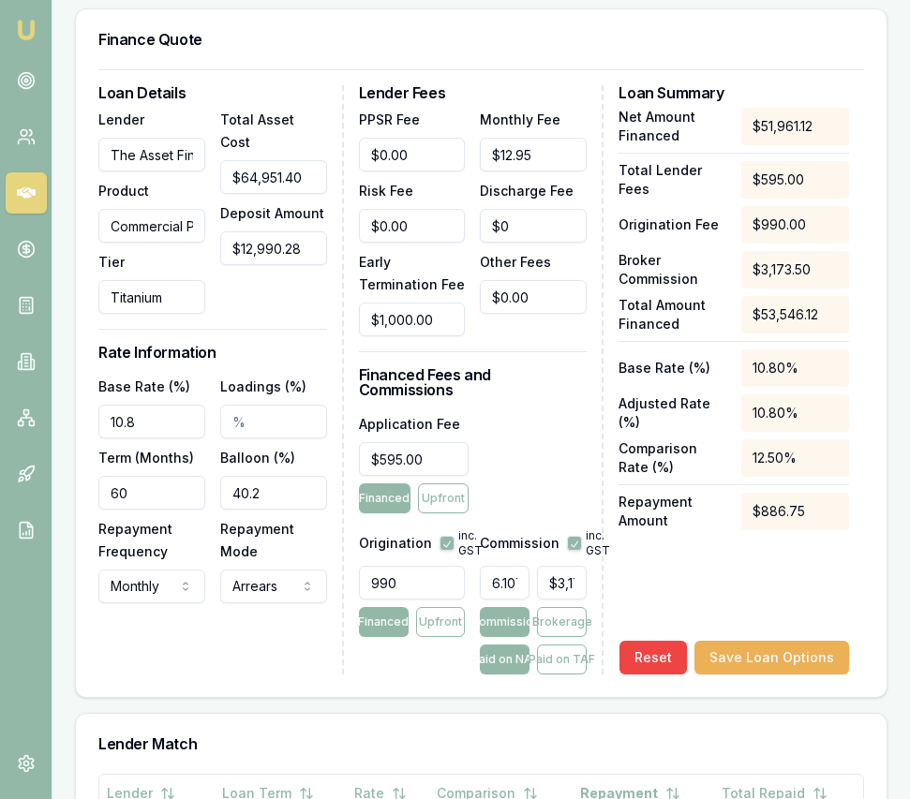
click at [270, 510] on input "40.2" at bounding box center [273, 493] width 107 height 34
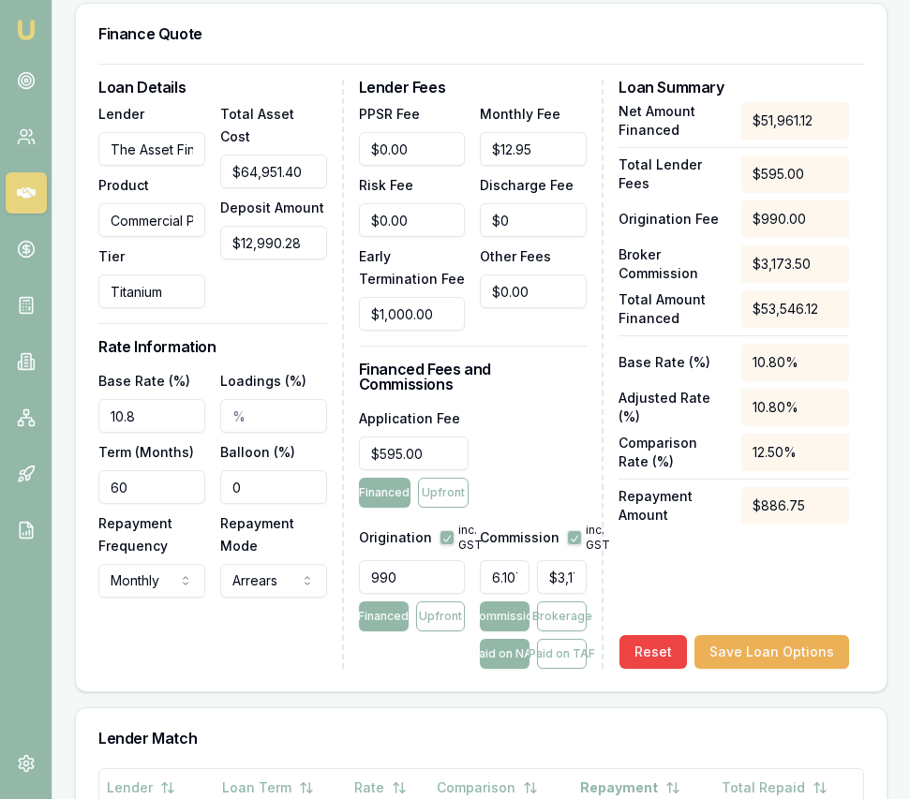
type input "0"
click at [248, 484] on div "Balloon (%) 0" at bounding box center [273, 472] width 107 height 64
click at [246, 460] on label "Balloon (%)" at bounding box center [257, 452] width 75 height 16
click at [246, 470] on input "0" at bounding box center [273, 487] width 107 height 34
click at [135, 433] on input "10.8" at bounding box center [151, 416] width 107 height 34
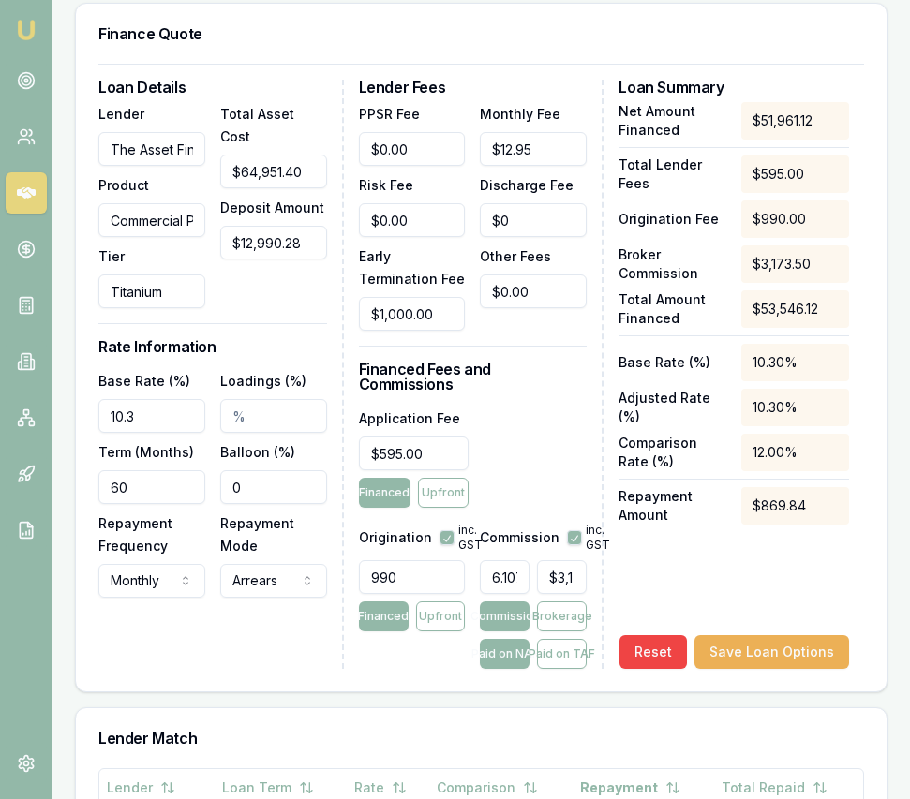
type input "10.30%"
click at [393, 577] on input "990" at bounding box center [412, 577] width 107 height 34
click at [392, 576] on input "990" at bounding box center [412, 577] width 107 height 34
type input "0.00"
click at [553, 442] on div "Application Fee $595.00 Financed Upfront" at bounding box center [473, 457] width 229 height 101
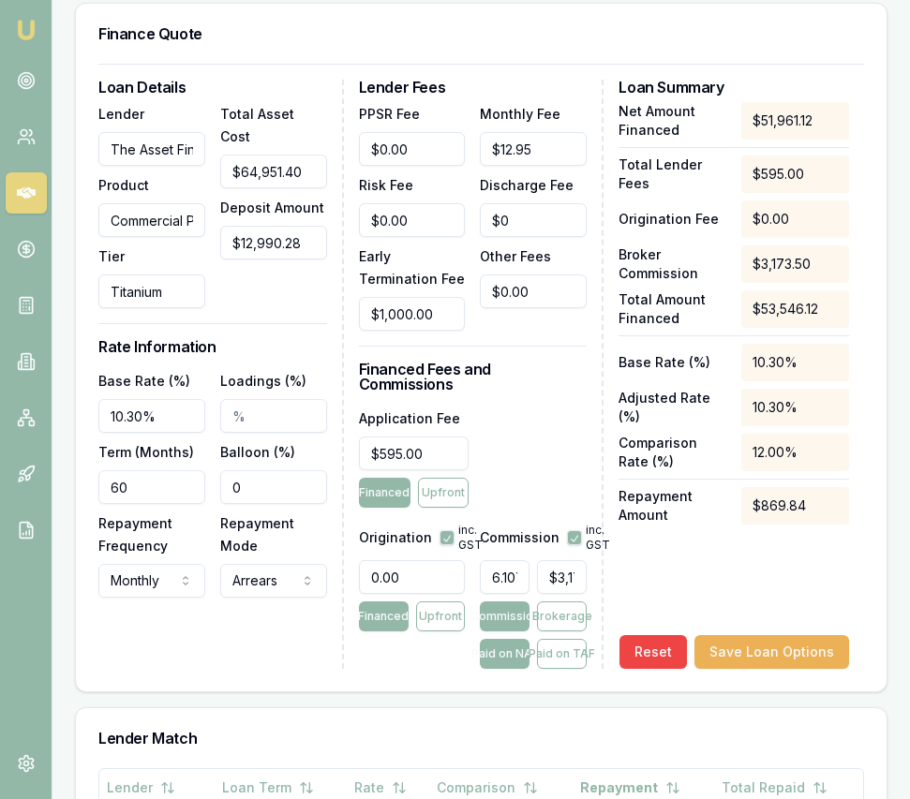
click at [569, 542] on button "button" at bounding box center [574, 537] width 15 height 15
checkbox input "false"
type input "3173"
click at [552, 578] on input "3173" at bounding box center [562, 577] width 50 height 34
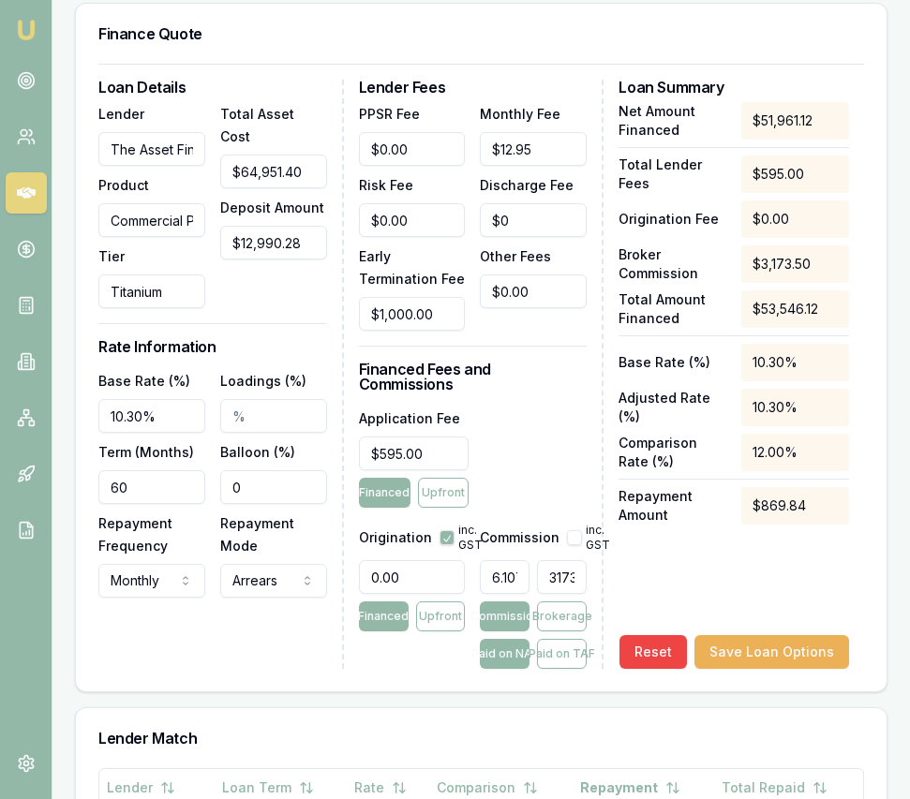
type input "0.0038490317375760954"
type input "2"
type input "0.042339349113337046"
type input "22"
type input "0.43301607047731067"
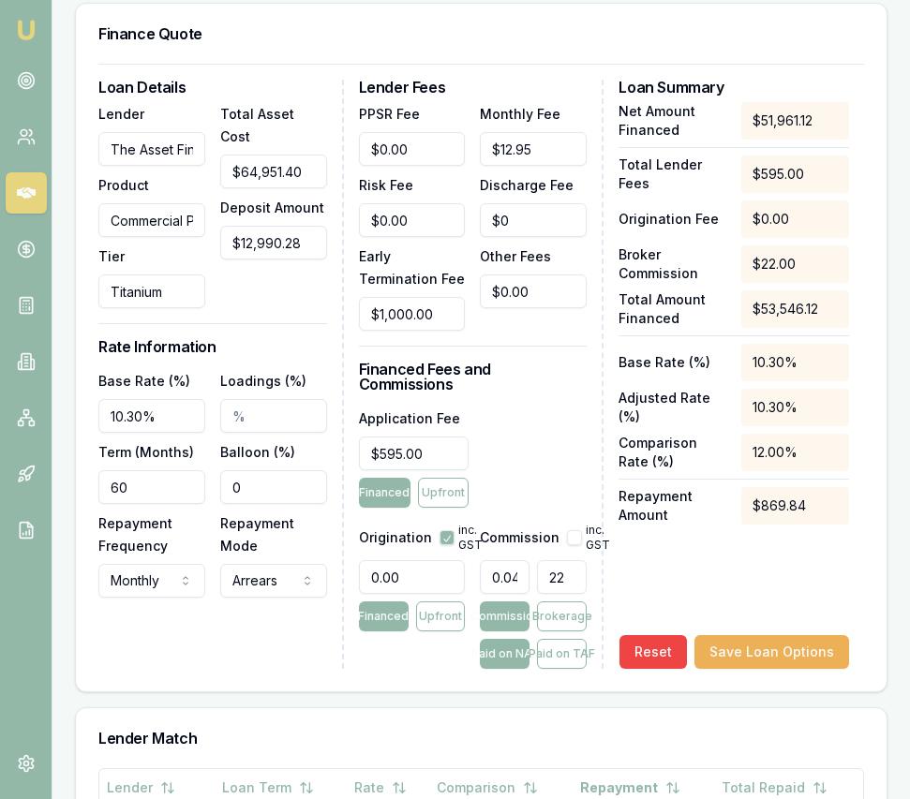
type input "225"
type input "4.345556831723411"
type input "$2,258.00"
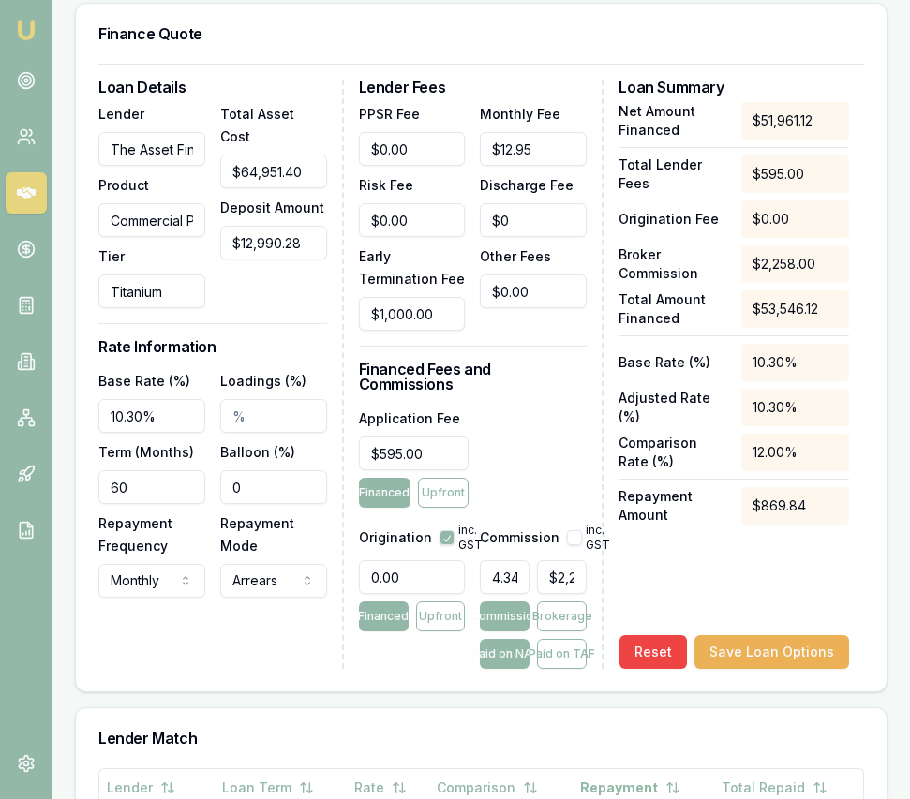
click at [647, 590] on div "Net Amount Financed $51,961.12 Total Lender Fees $595.00 Origination Fee $0.00 …" at bounding box center [733, 385] width 231 height 567
click at [756, 647] on button "Save Loan Options" at bounding box center [771, 652] width 155 height 34
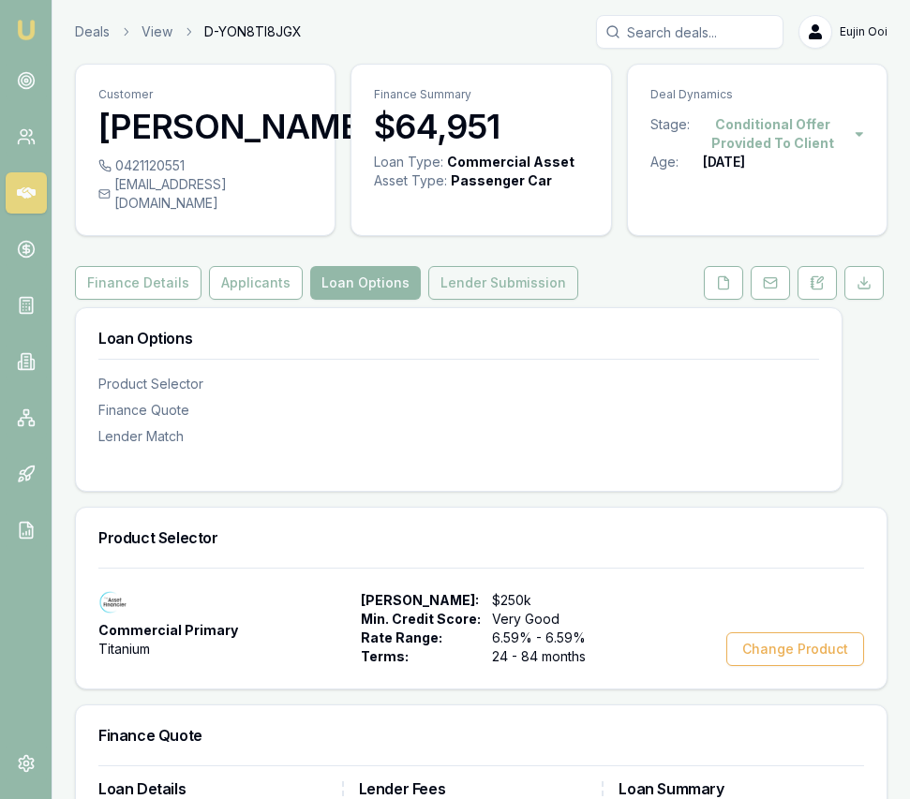
click at [523, 300] on button "Lender Submission" at bounding box center [503, 283] width 150 height 34
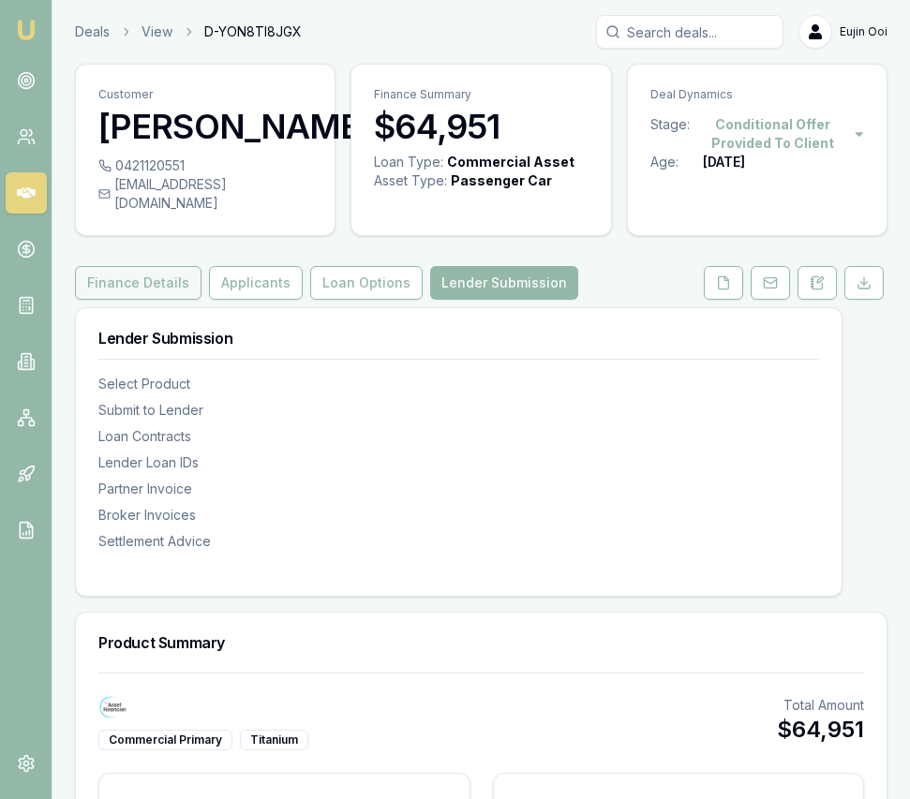
click at [141, 288] on button "Finance Details" at bounding box center [138, 283] width 126 height 34
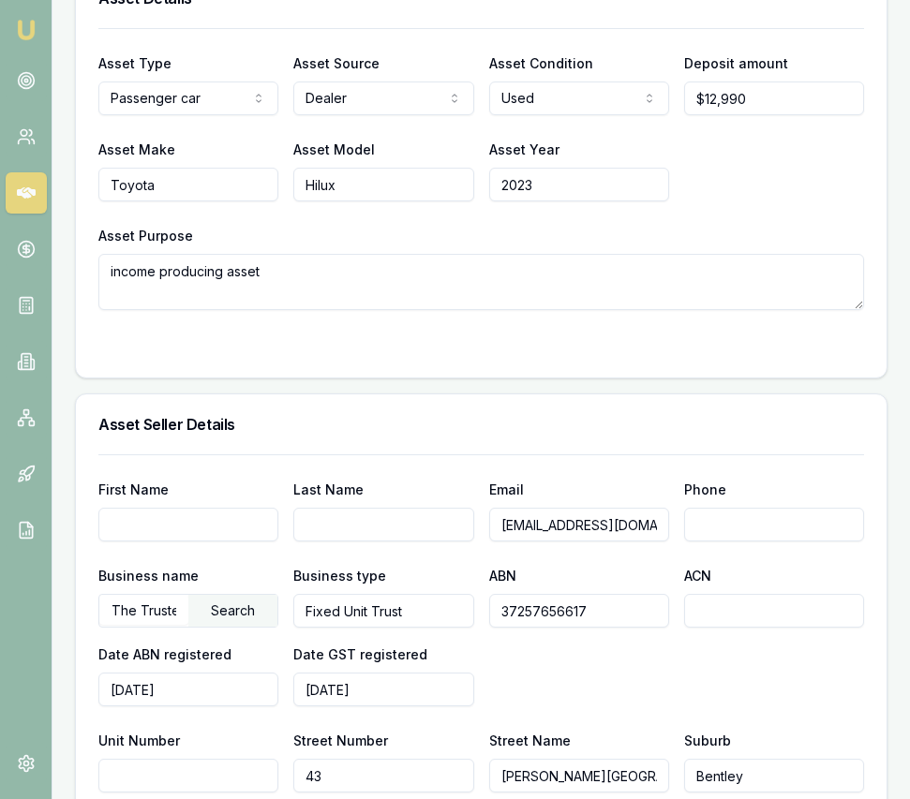
scroll to position [1596, 0]
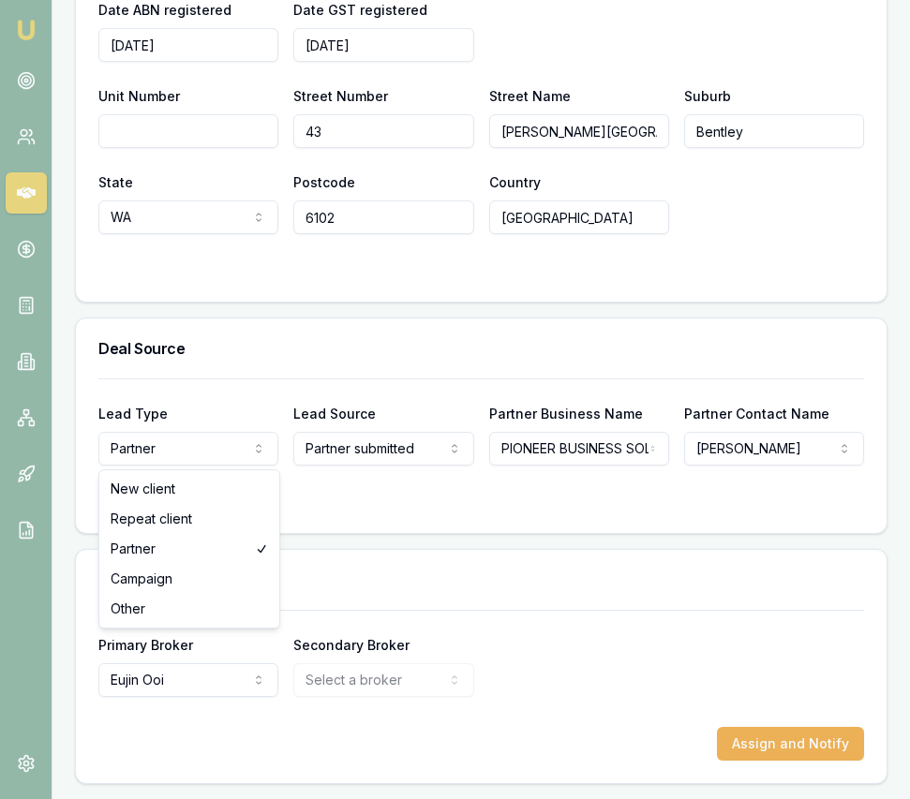
select select "NEW_CLIENT"
drag, startPoint x: 235, startPoint y: 499, endPoint x: 258, endPoint y: 497, distance: 22.7
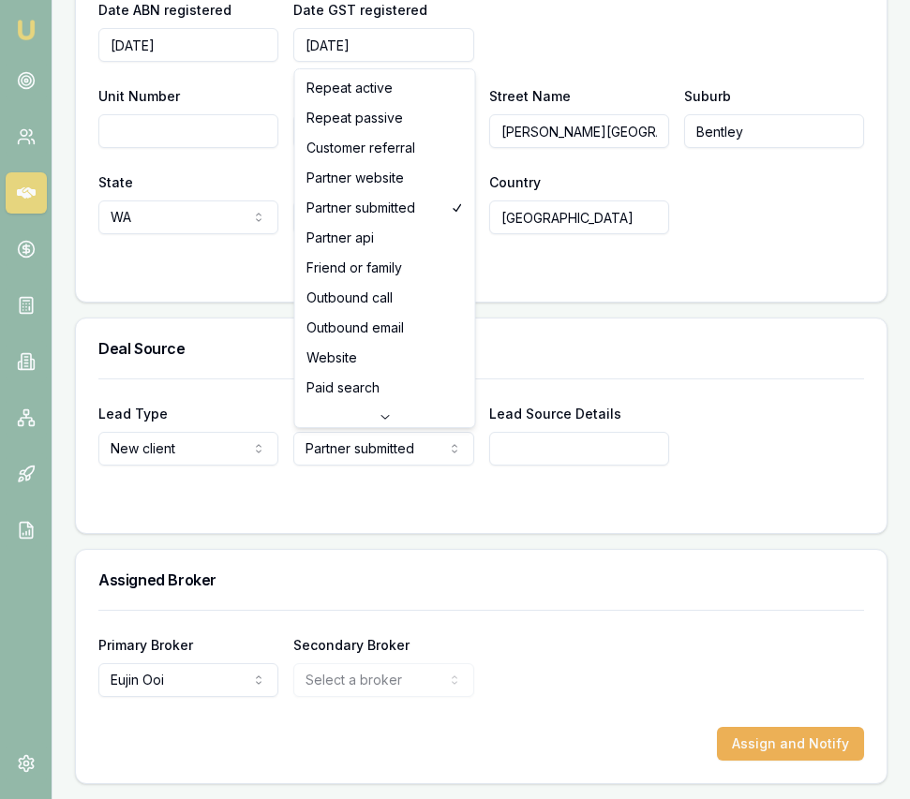
select select "CUSTOMER_REFERRAL"
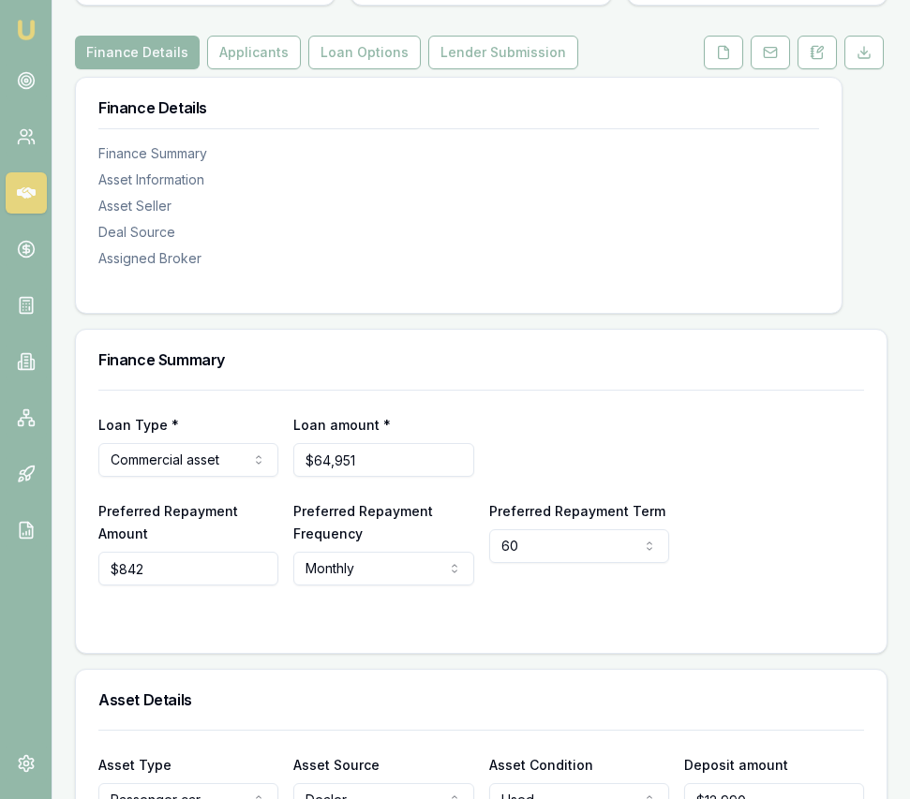
scroll to position [207, 0]
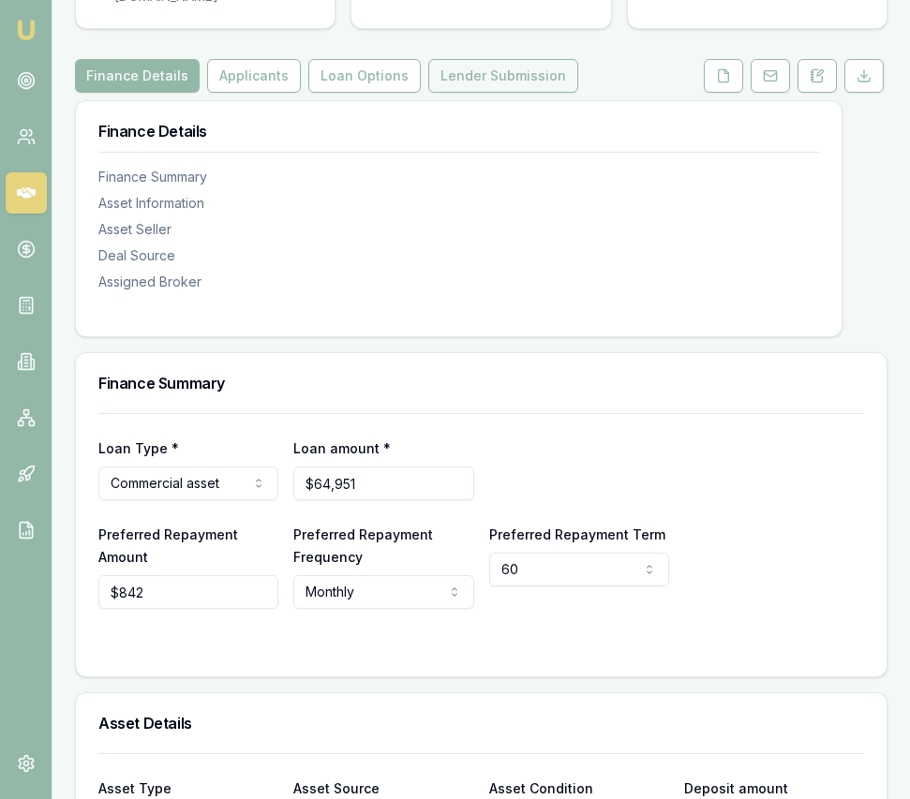
click at [494, 93] on button "Lender Submission" at bounding box center [503, 76] width 150 height 34
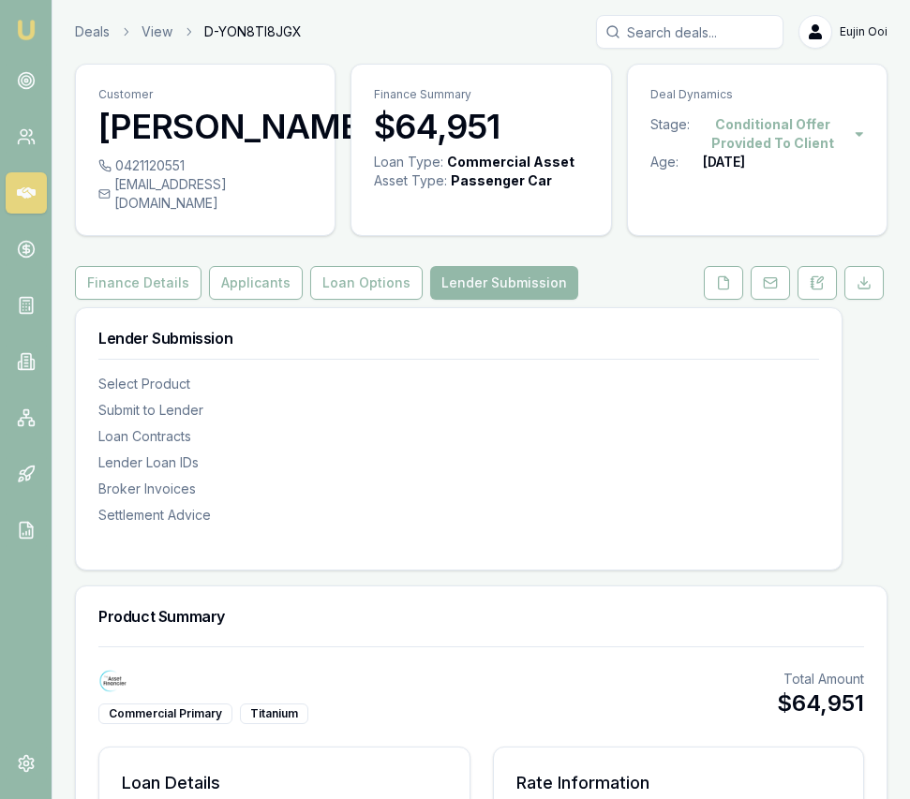
click at [25, 44] on nav "Emu Broker" at bounding box center [26, 283] width 52 height 566
click at [27, 38] on img at bounding box center [26, 30] width 22 height 22
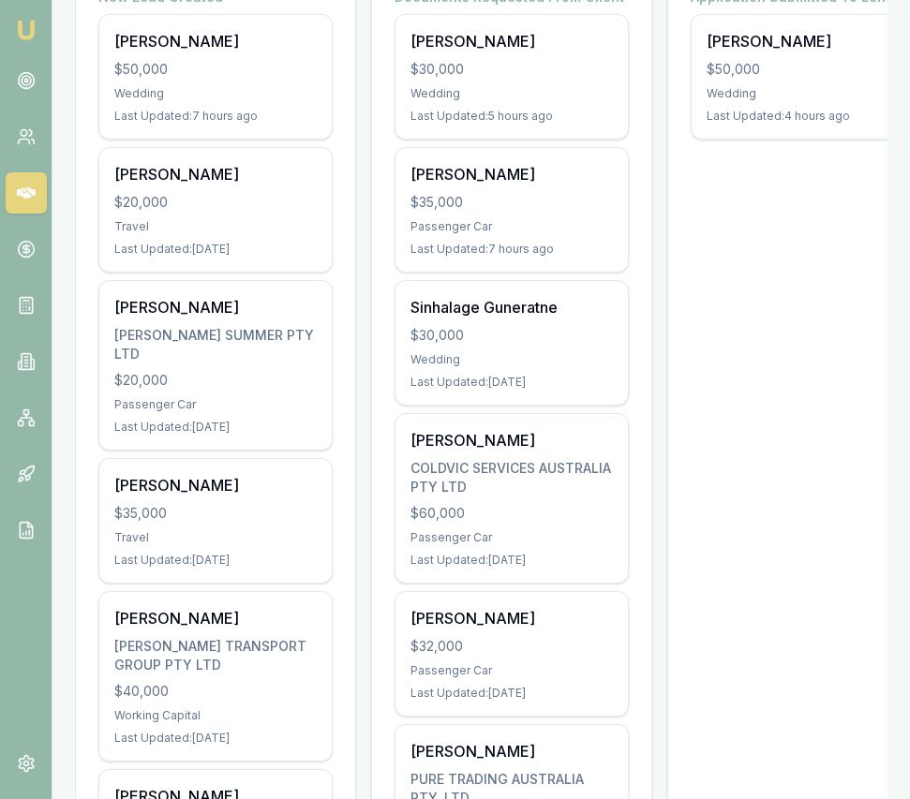
scroll to position [407, 0]
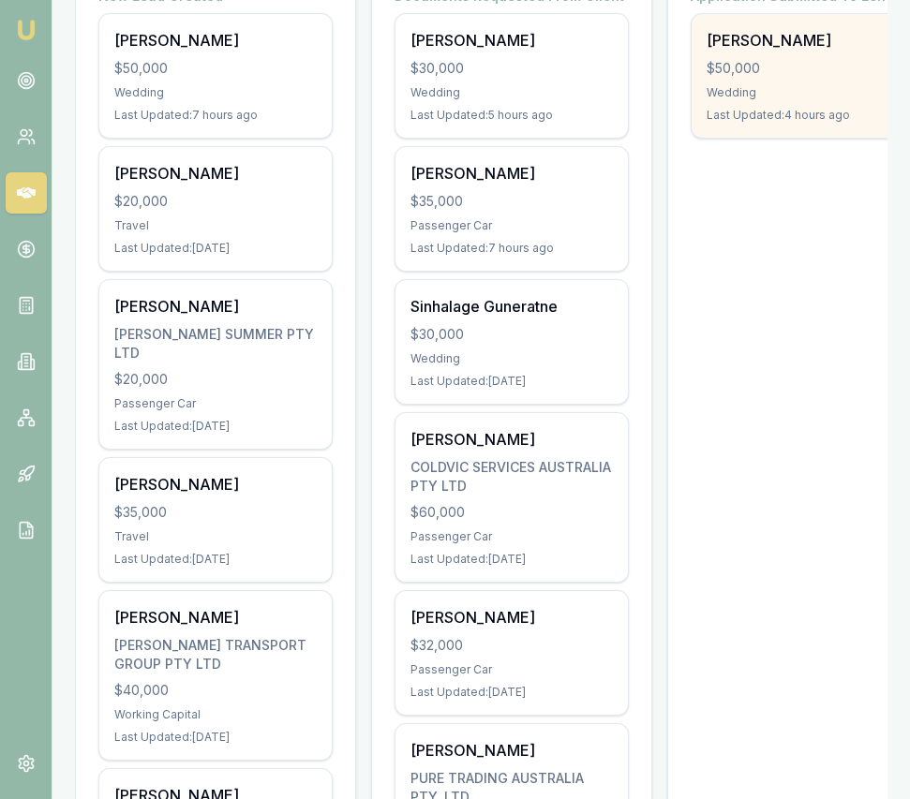
click at [745, 120] on div "Last Updated: 4 hours ago" at bounding box center [808, 115] width 202 height 15
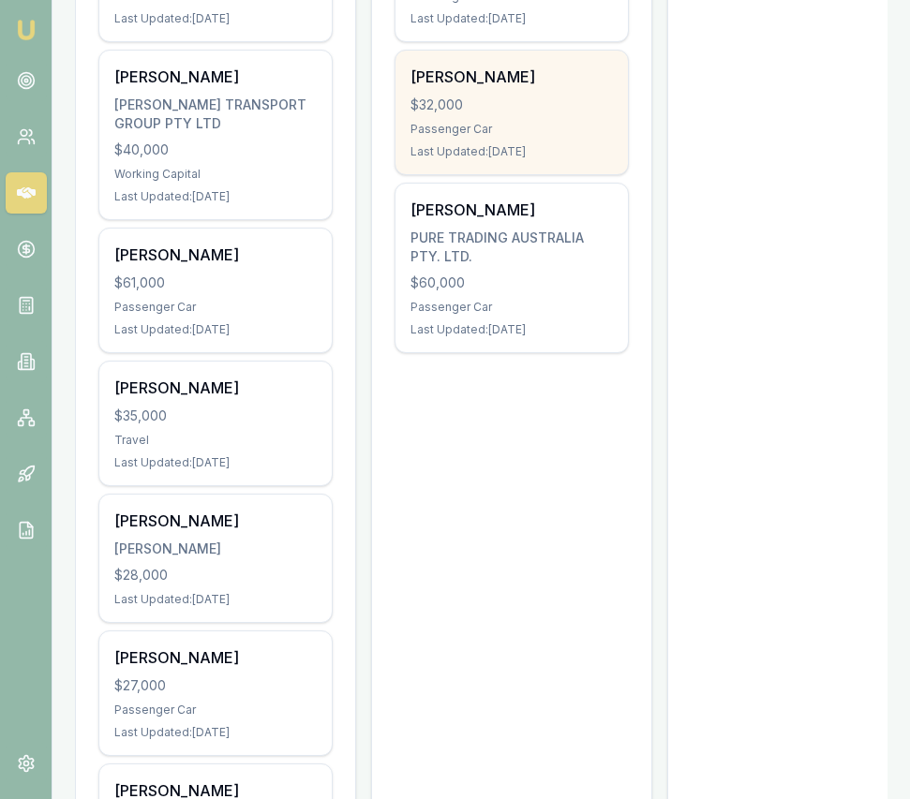
scroll to position [954, 0]
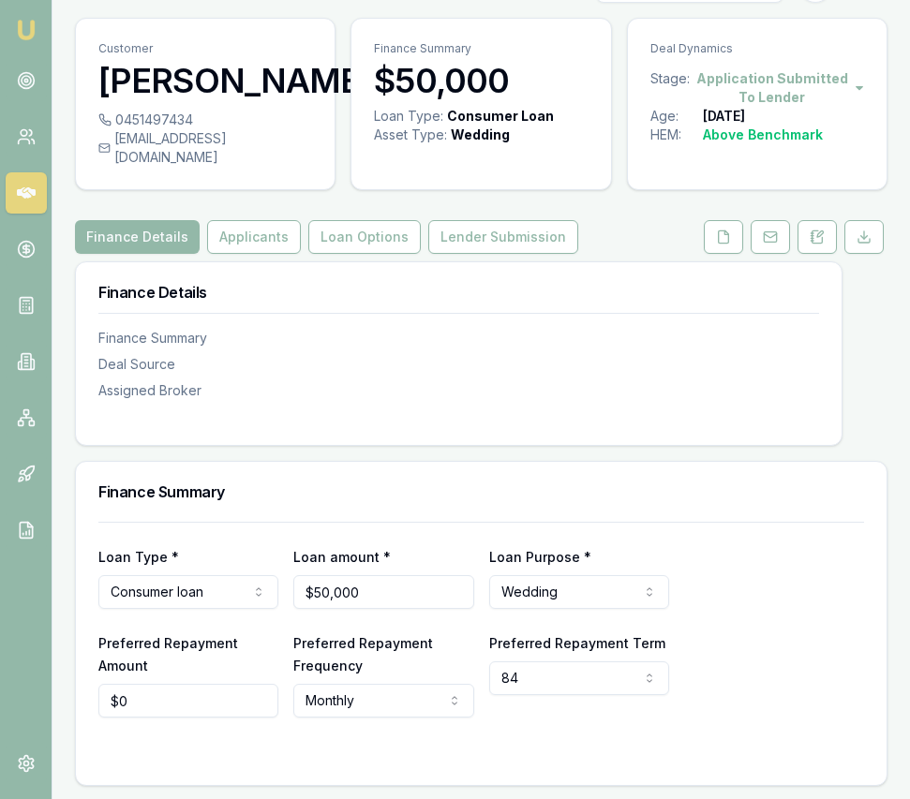
scroll to position [44, 0]
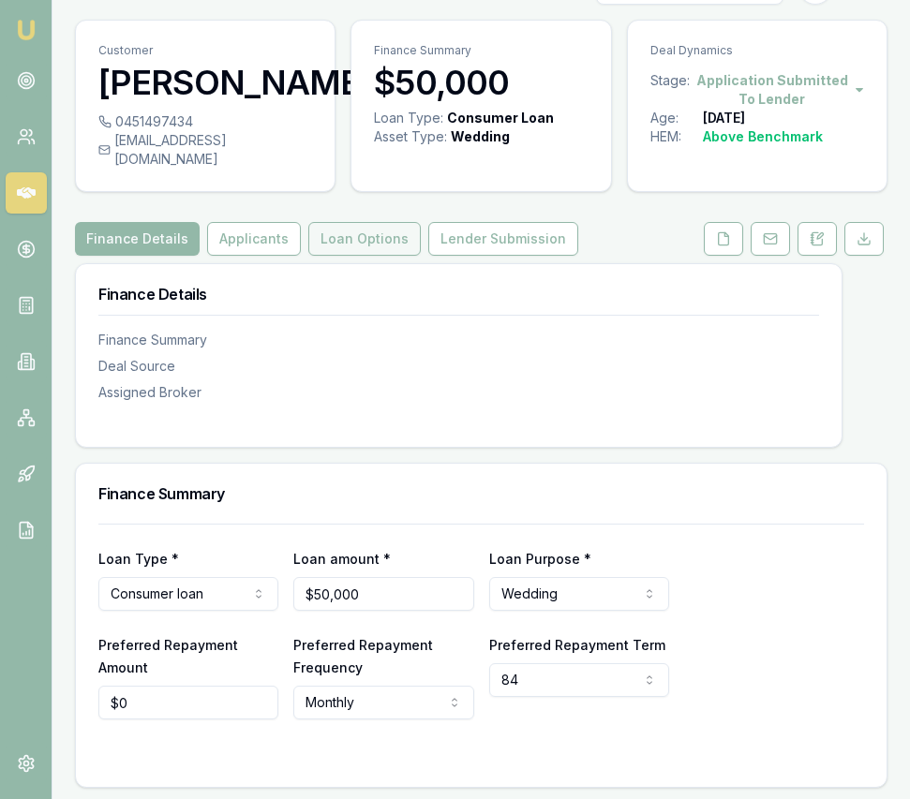
click at [366, 232] on button "Loan Options" at bounding box center [364, 239] width 112 height 34
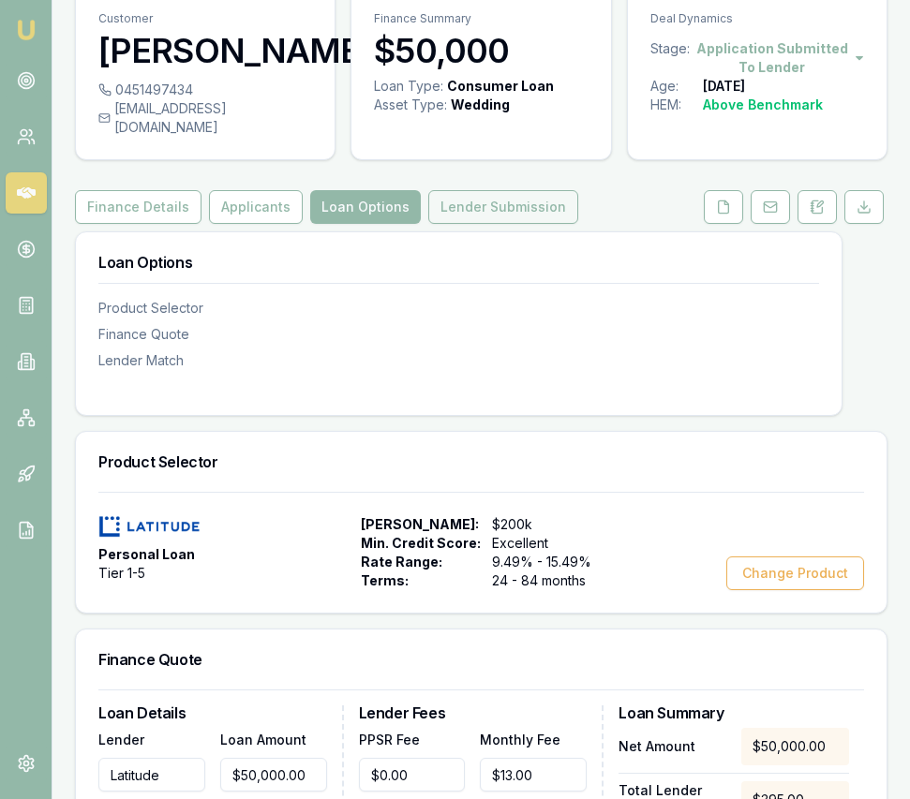
click at [524, 201] on button "Lender Submission" at bounding box center [503, 207] width 150 height 34
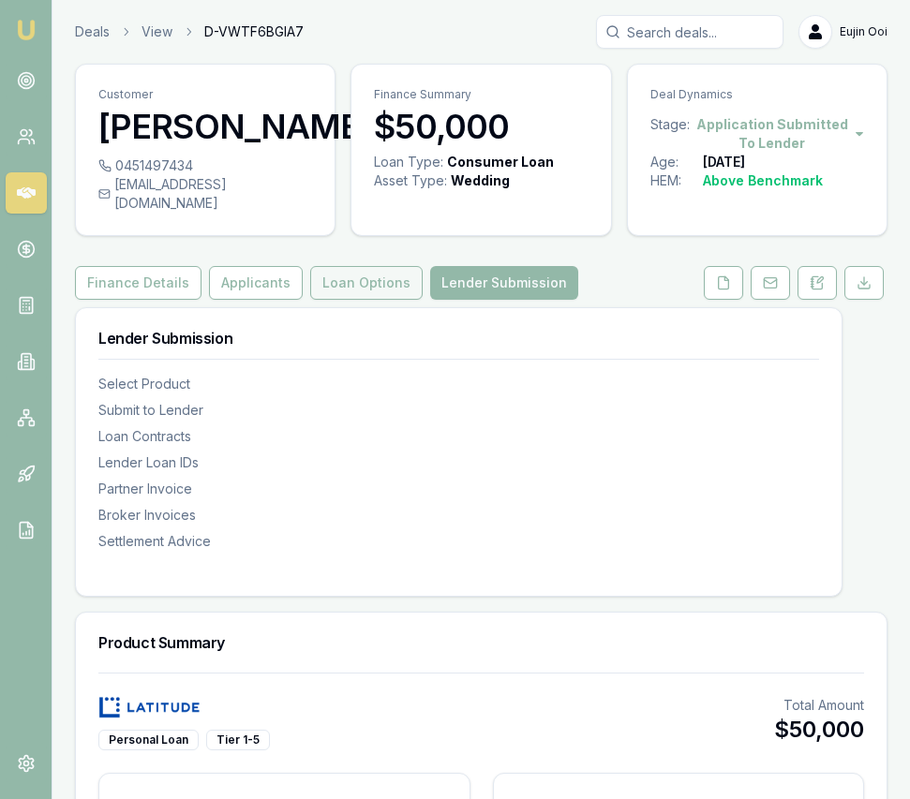
click at [356, 266] on button "Loan Options" at bounding box center [366, 283] width 112 height 34
